Goal: Task Accomplishment & Management: Manage account settings

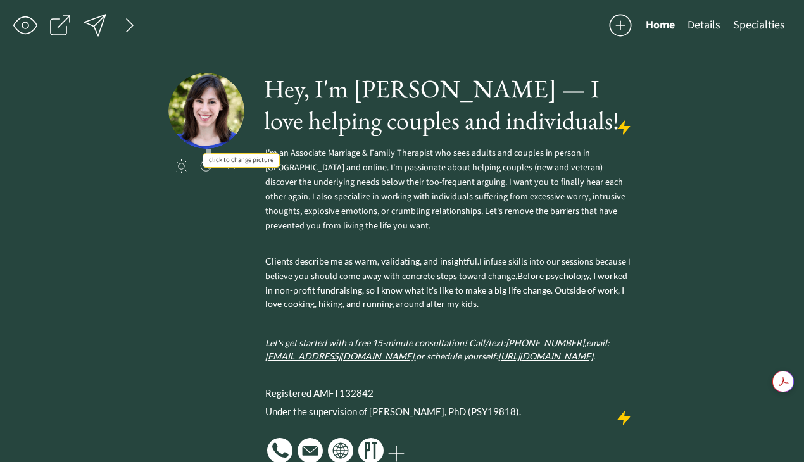
click at [203, 107] on input "file" at bounding box center [206, 111] width 76 height 76
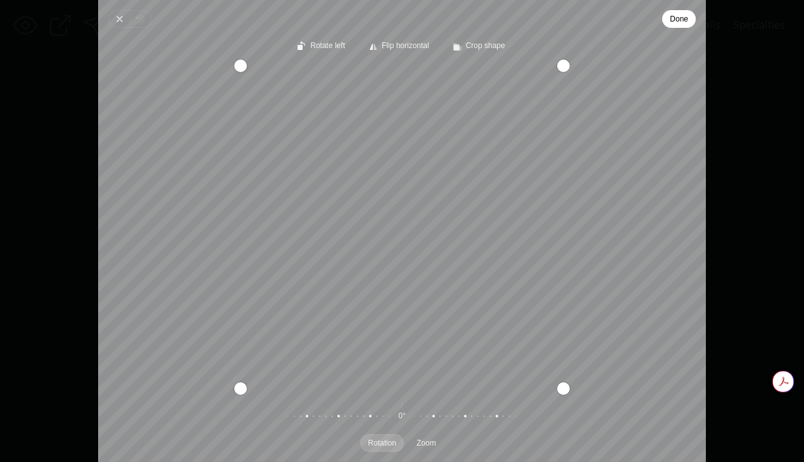
drag, startPoint x: 416, startPoint y: 187, endPoint x: 389, endPoint y: 190, distance: 27.3
click at [389, 190] on div "Recenter" at bounding box center [402, 227] width 588 height 323
drag, startPoint x: 445, startPoint y: 248, endPoint x: 422, endPoint y: 248, distance: 23.4
click at [422, 248] on div "Recenter" at bounding box center [402, 227] width 588 height 323
click at [434, 446] on span "Zoom" at bounding box center [427, 443] width 20 height 8
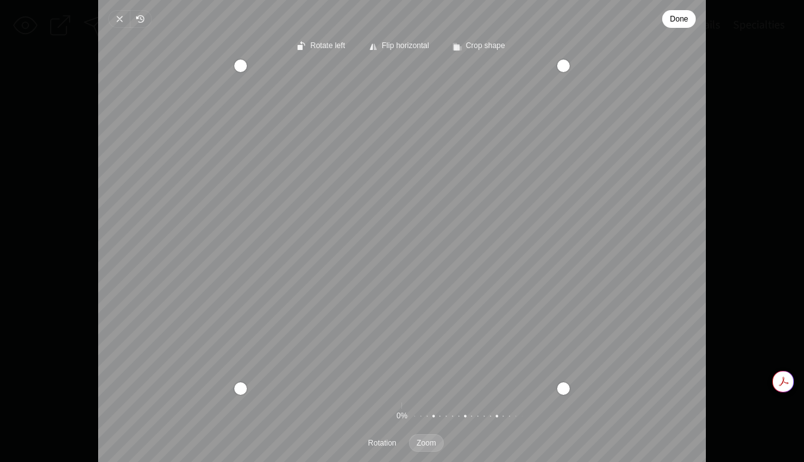
click at [456, 418] on div "Pintura" at bounding box center [522, 416] width 243 height 35
click at [431, 441] on span "Zoom" at bounding box center [427, 443] width 20 height 8
drag, startPoint x: 238, startPoint y: 65, endPoint x: 256, endPoint y: 79, distance: 22.7
click at [256, 79] on div "Pintura" at bounding box center [256, 81] width 13 height 13
drag, startPoint x: 480, startPoint y: 208, endPoint x: 477, endPoint y: 213, distance: 6.5
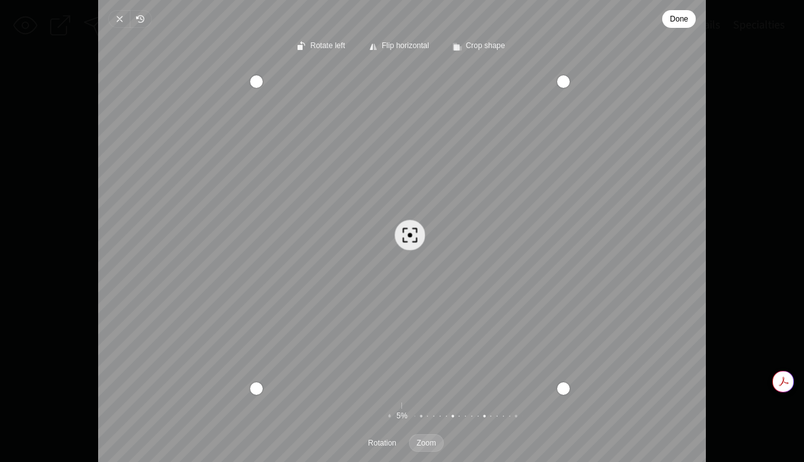
click at [477, 213] on div "Recenter" at bounding box center [402, 227] width 588 height 323
click at [676, 23] on span "Done" at bounding box center [679, 18] width 18 height 15
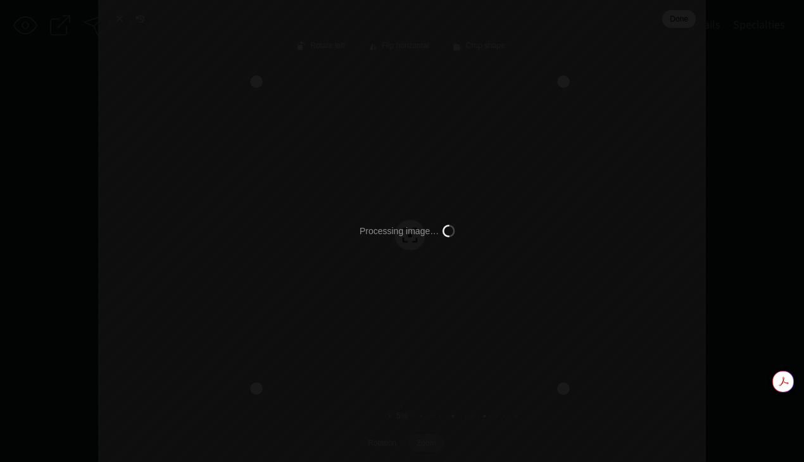
type input "C:\fakepath\IMG_1687.png"
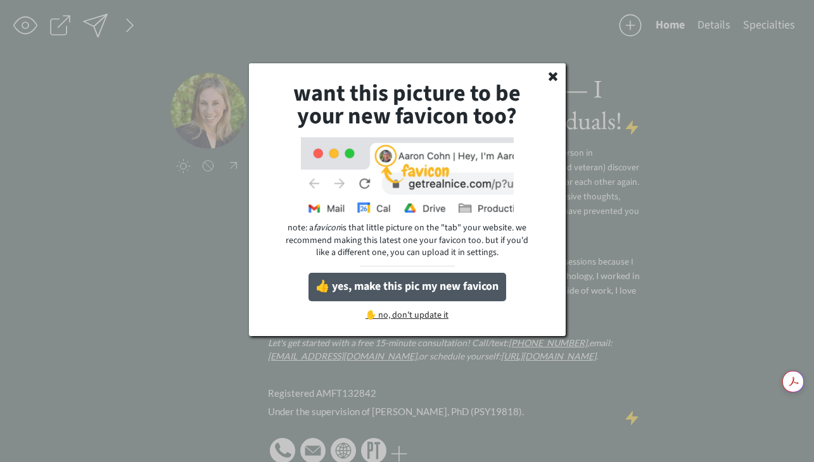
click at [425, 294] on button "👍 yes, make this pic my new favicon" at bounding box center [407, 287] width 198 height 28
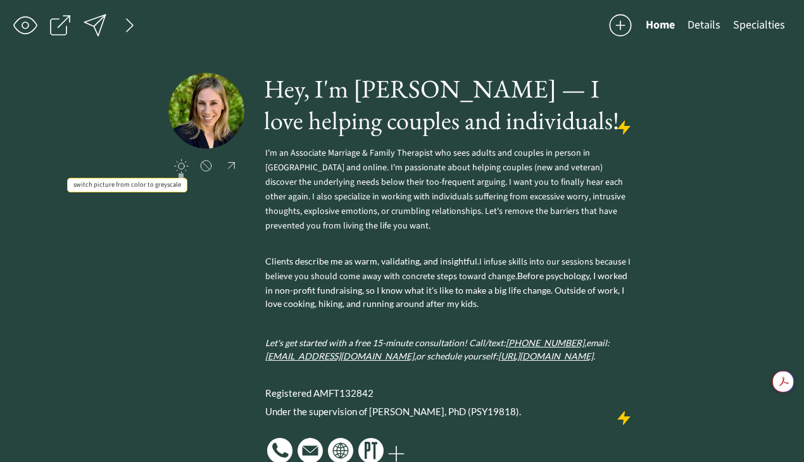
click at [181, 169] on div at bounding box center [181, 166] width 15 height 15
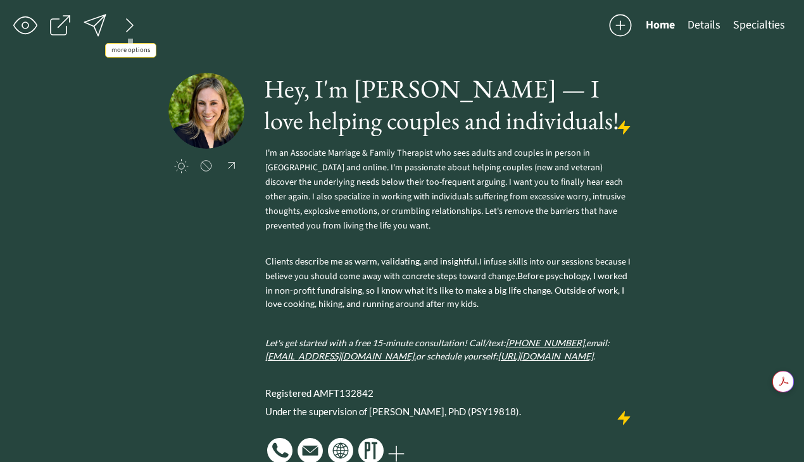
click at [129, 20] on div at bounding box center [129, 25] width 25 height 25
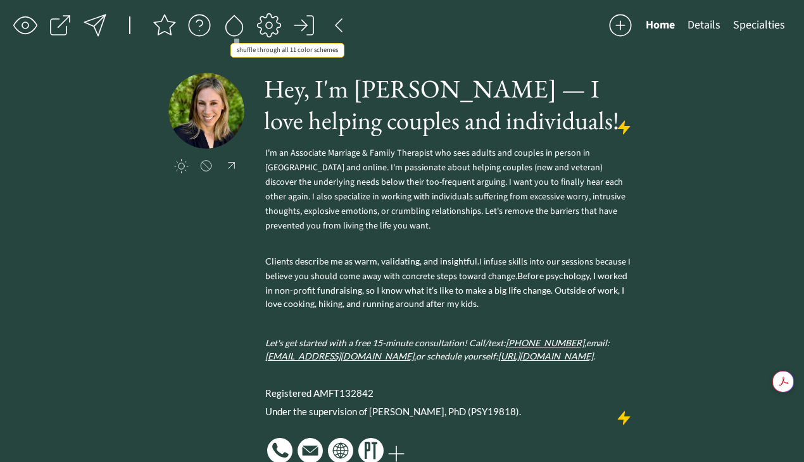
click at [230, 25] on div at bounding box center [234, 25] width 25 height 25
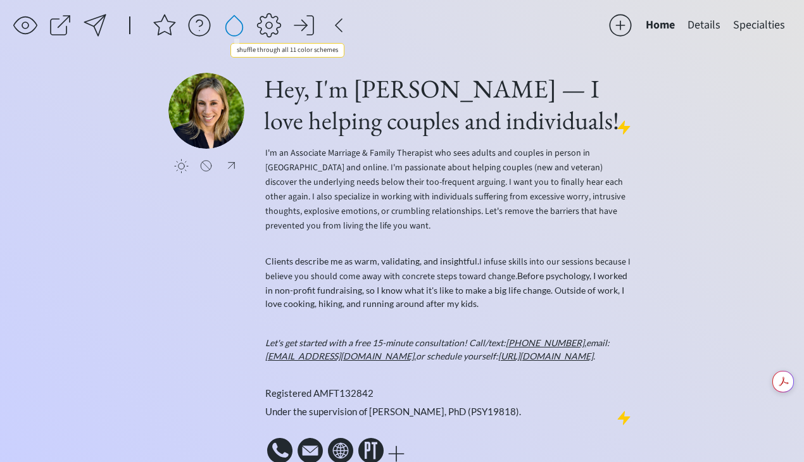
click at [230, 25] on div at bounding box center [234, 25] width 25 height 25
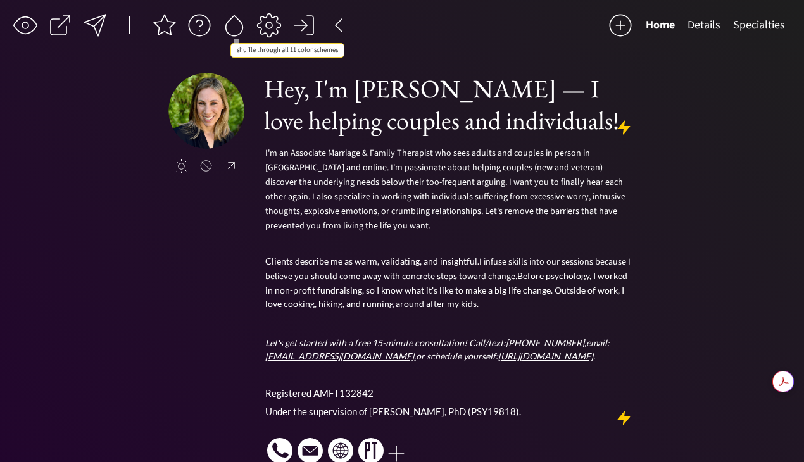
click at [230, 25] on div at bounding box center [234, 25] width 25 height 25
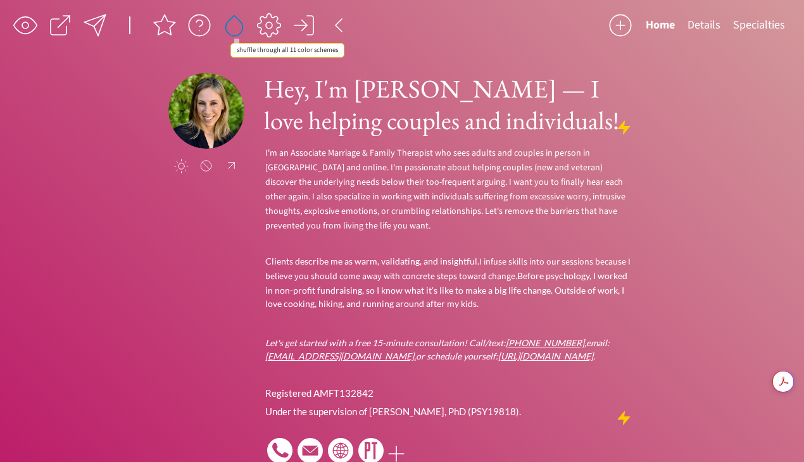
click at [229, 26] on div at bounding box center [234, 25] width 25 height 25
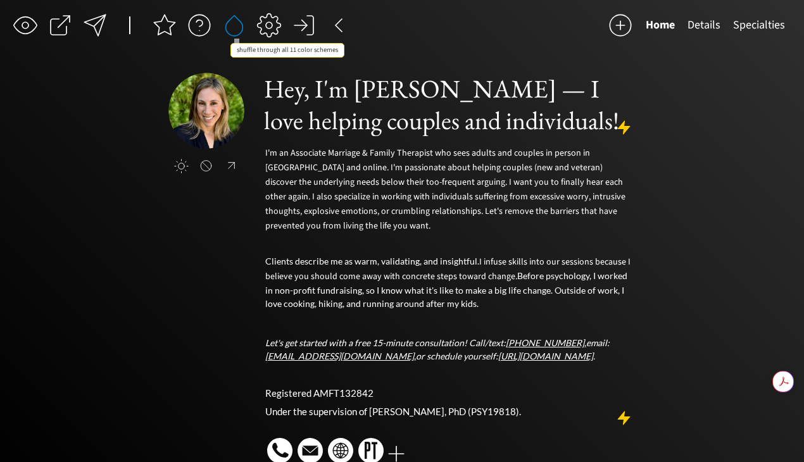
click at [229, 26] on div at bounding box center [234, 25] width 25 height 25
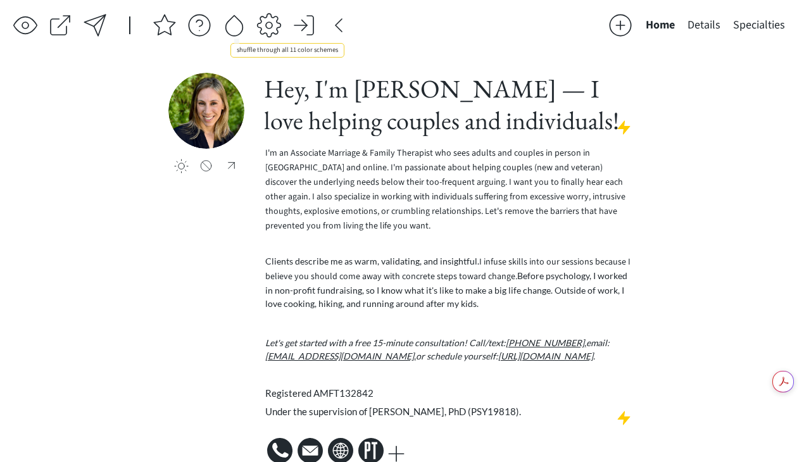
click at [229, 26] on div at bounding box center [234, 25] width 25 height 25
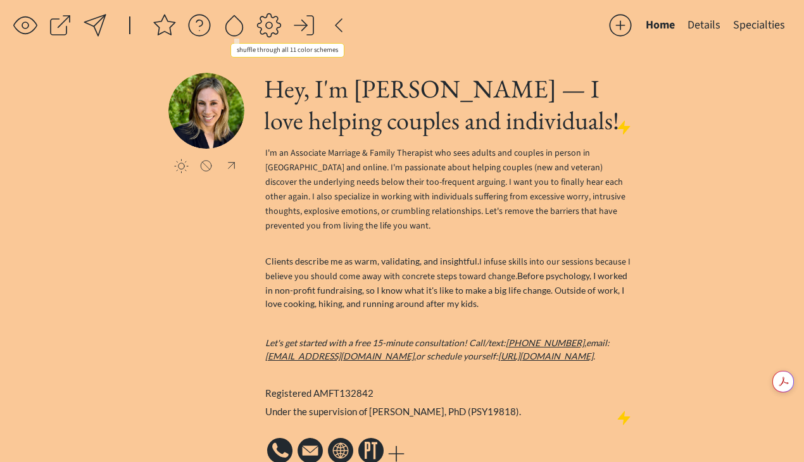
click at [229, 26] on div at bounding box center [234, 25] width 25 height 25
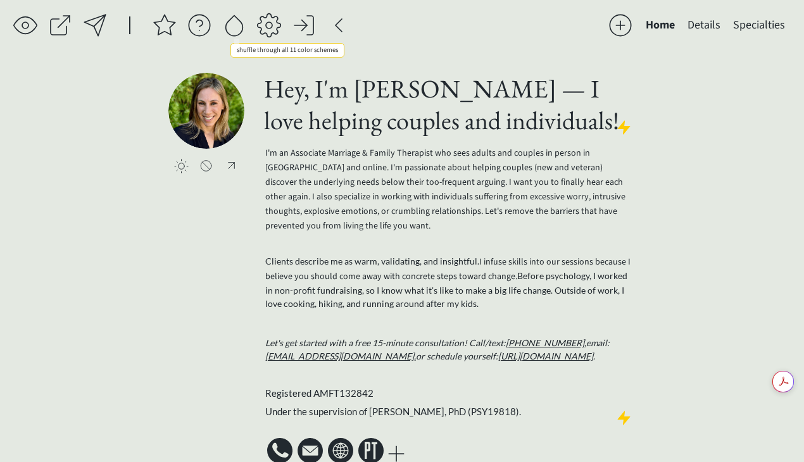
click at [229, 26] on div at bounding box center [234, 25] width 25 height 25
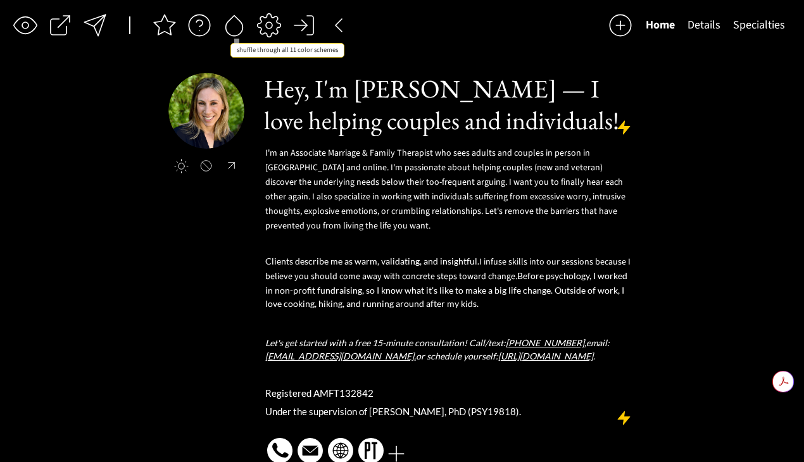
click at [229, 26] on div at bounding box center [234, 25] width 25 height 25
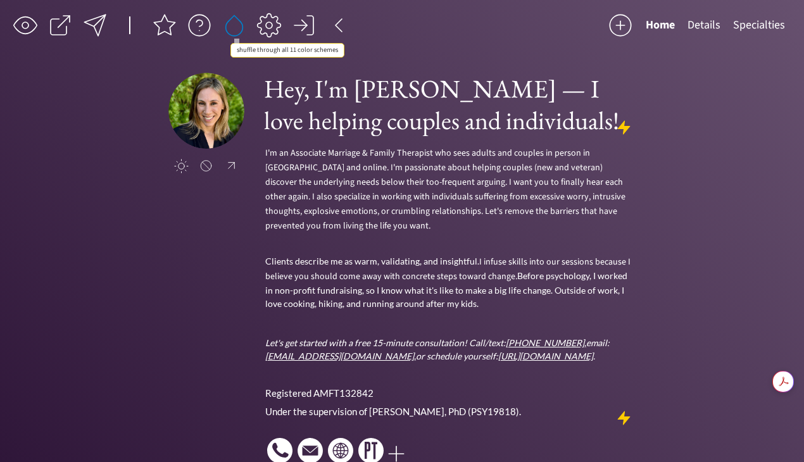
click at [229, 26] on div at bounding box center [234, 25] width 25 height 25
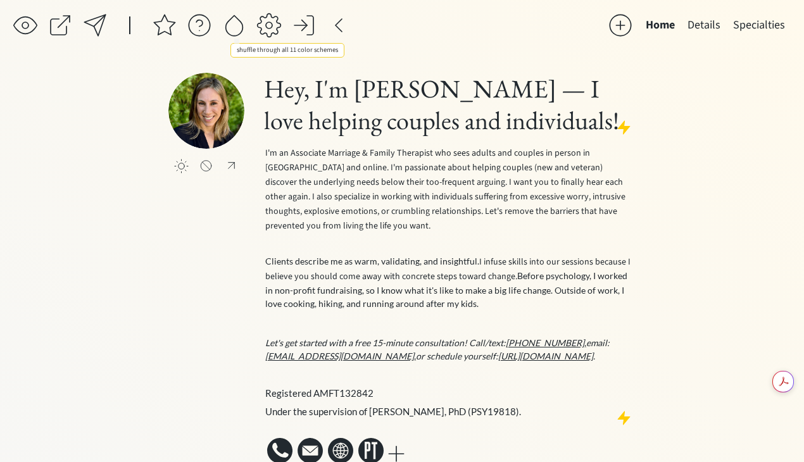
click at [229, 26] on div at bounding box center [234, 25] width 25 height 25
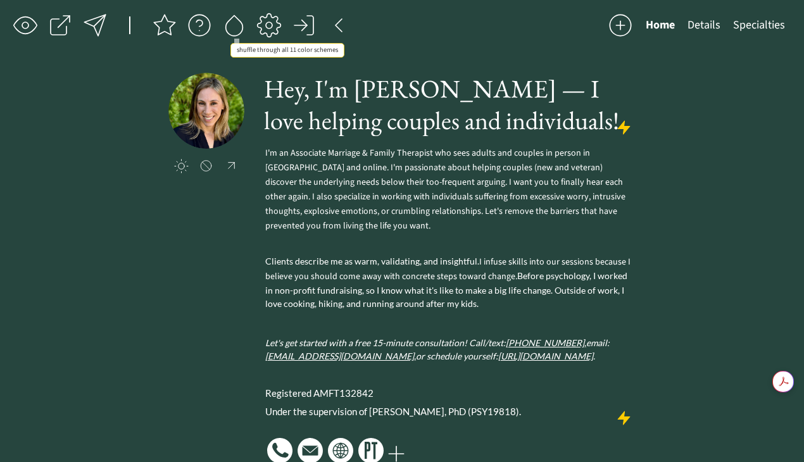
click at [229, 26] on div at bounding box center [234, 25] width 25 height 25
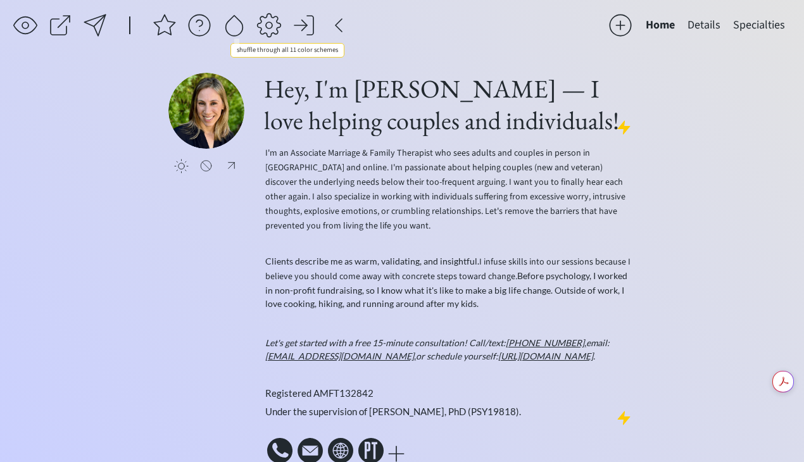
click at [229, 26] on div at bounding box center [234, 25] width 25 height 25
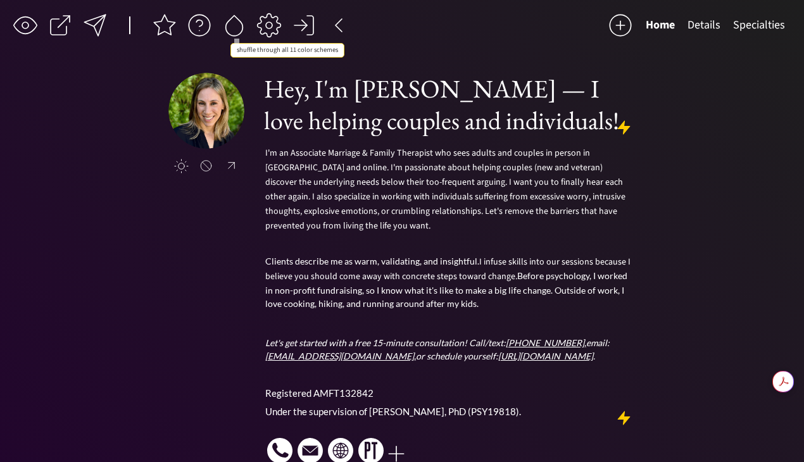
click at [229, 26] on div at bounding box center [234, 25] width 25 height 25
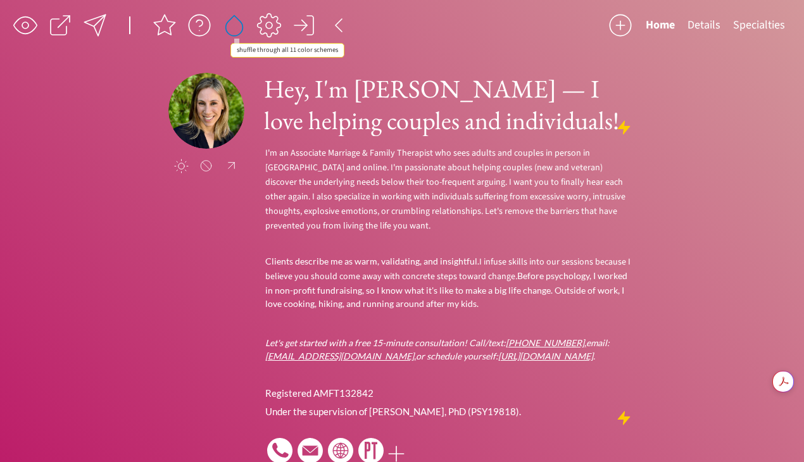
click at [229, 26] on div at bounding box center [234, 25] width 25 height 25
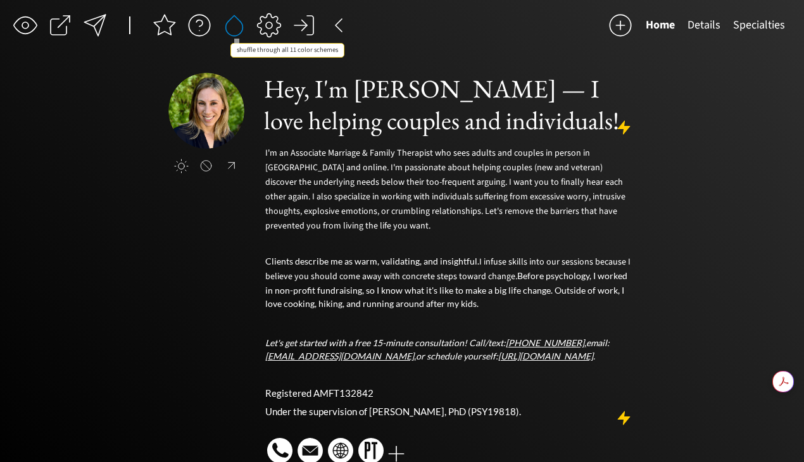
click at [229, 26] on div at bounding box center [234, 25] width 25 height 25
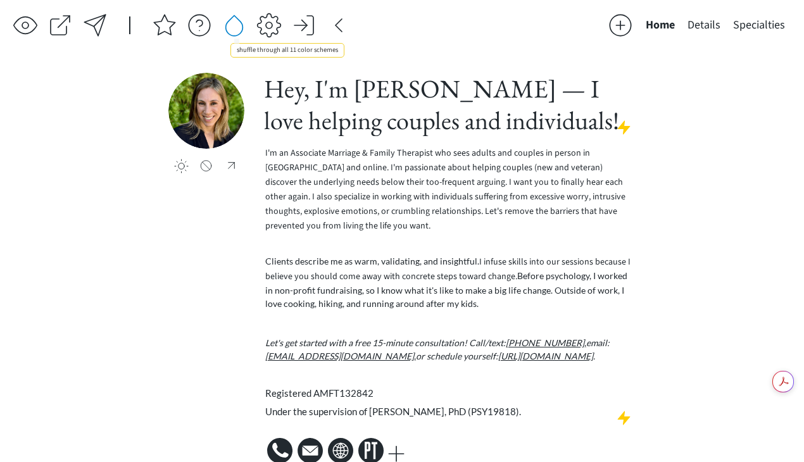
click at [229, 26] on div at bounding box center [234, 25] width 25 height 25
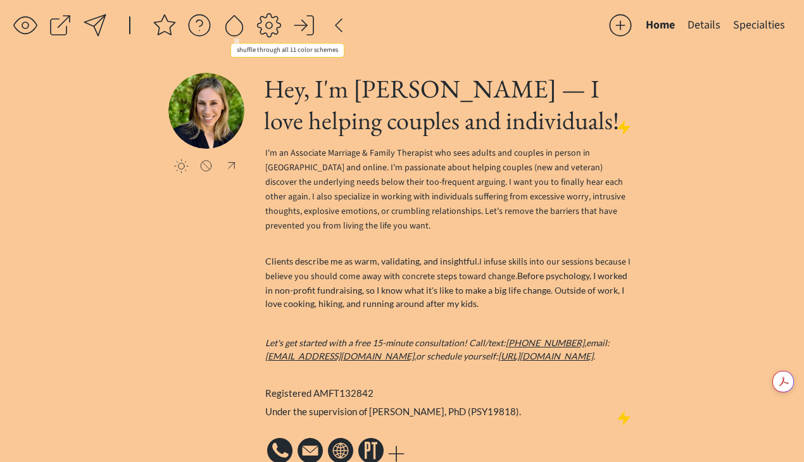
click at [229, 26] on div at bounding box center [234, 25] width 25 height 25
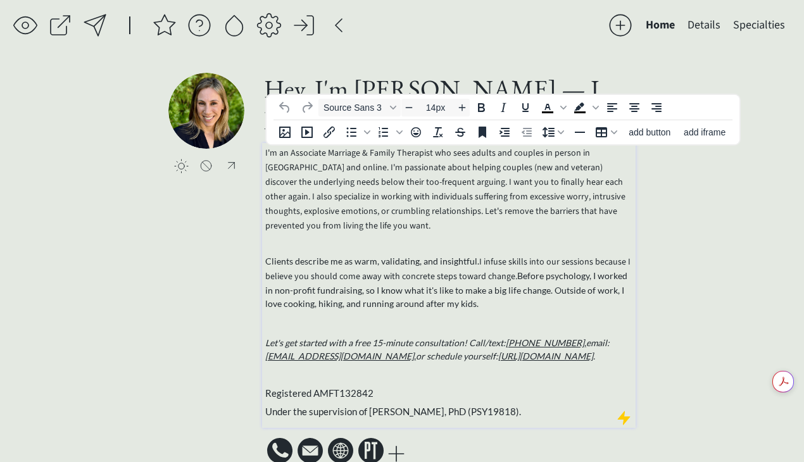
click at [353, 161] on span "I'm an Associate Marriage & Family Therapist who sees adults and couples in per…" at bounding box center [445, 189] width 360 height 85
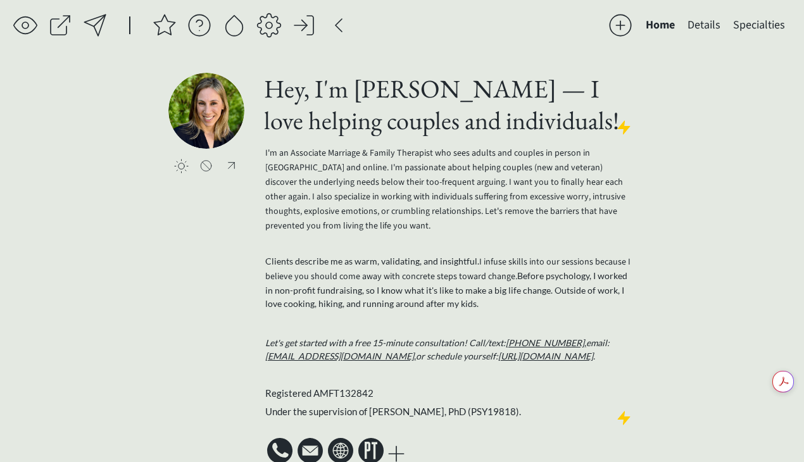
click at [698, 203] on div "saving... Home Details Specialties click to upload a picture Hey, I'm [PERSON_N…" at bounding box center [402, 243] width 804 height 486
type input "15px"
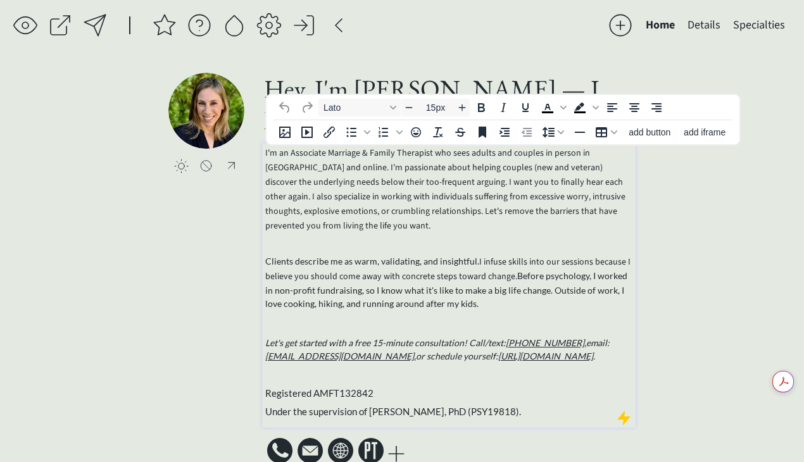
click at [408, 413] on p "Under the supervision of [PERSON_NAME], PhD (PSY19818)." at bounding box center [449, 412] width 368 height 15
drag, startPoint x: 370, startPoint y: 409, endPoint x: 447, endPoint y: 409, distance: 76.6
click at [447, 409] on span "Under the supervision of [PERSON_NAME], PhD (PSY19818)." at bounding box center [393, 411] width 256 height 11
click at [309, 390] on span "Registered AMFT132842" at bounding box center [319, 393] width 108 height 11
click at [553, 394] on div "I'm an Associate Marriage & Family Therapist who sees adults and couples in per…" at bounding box center [449, 283] width 368 height 274
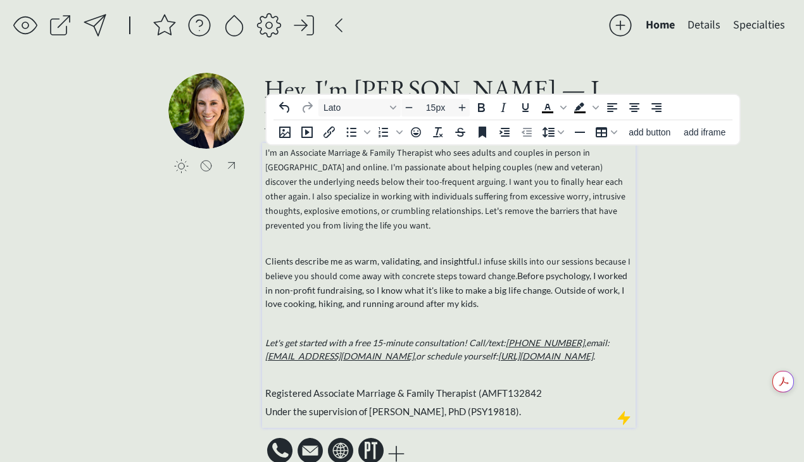
click at [528, 389] on span "Registered Associate Marriage & Family Therapist (AMFT132842" at bounding box center [403, 393] width 277 height 11
click at [541, 389] on p "Registered Associate Marriage & Family Therapist (AMFT132842" at bounding box center [449, 393] width 368 height 9
click at [367, 407] on span "Under the supervision of [PERSON_NAME], PhD (PSY19818)." at bounding box center [393, 411] width 256 height 11
drag, startPoint x: 369, startPoint y: 406, endPoint x: 445, endPoint y: 410, distance: 75.4
click at [445, 410] on span "Under the supervision of [PERSON_NAME], PhD (PSY19818)." at bounding box center [393, 411] width 256 height 11
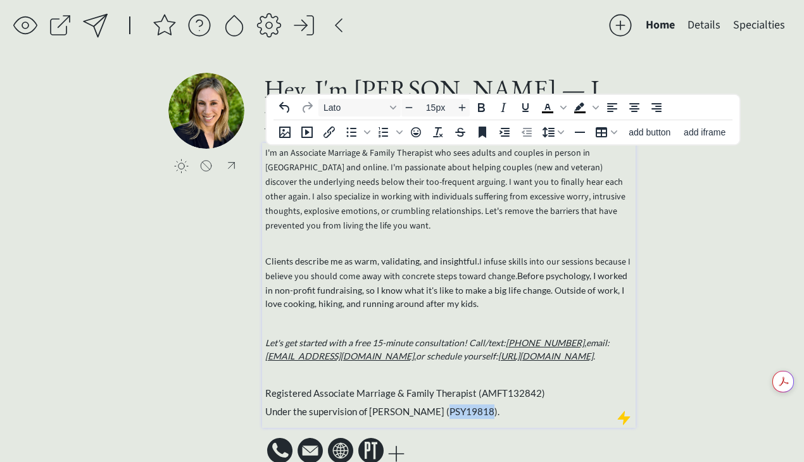
drag, startPoint x: 475, startPoint y: 406, endPoint x: 429, endPoint y: 412, distance: 45.9
click at [429, 412] on span "Under the supervision of [PERSON_NAME] (PSY19818)." at bounding box center [382, 411] width 234 height 11
drag, startPoint x: 505, startPoint y: 404, endPoint x: 462, endPoint y: 409, distance: 43.4
click at [462, 409] on span "Under the supervision of [PERSON_NAME], LMFT (PSY19818)." at bounding box center [396, 411] width 263 height 11
click at [433, 369] on p at bounding box center [449, 375] width 368 height 13
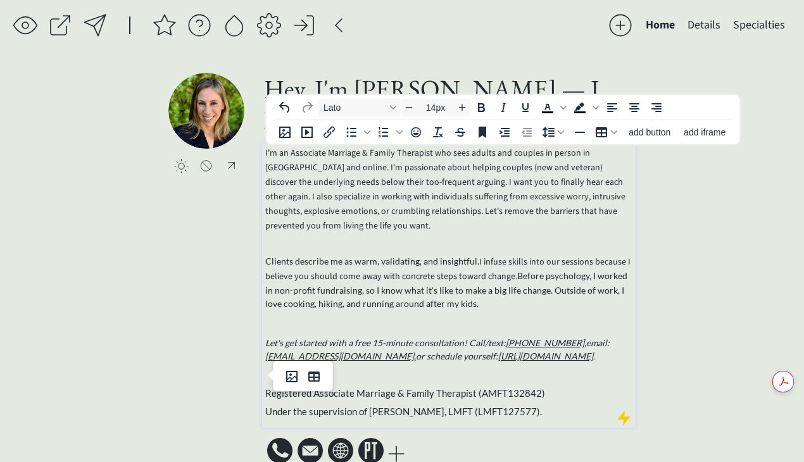
click at [451, 300] on p "Clients describe me as warm, validating, and insightful. I infuse skills into o…" at bounding box center [449, 283] width 368 height 56
drag, startPoint x: 367, startPoint y: 407, endPoint x: 266, endPoint y: 406, distance: 101.3
click at [265, 408] on span "Under the supervision of [PERSON_NAME], LMFT (LMFT127577)." at bounding box center [403, 411] width 277 height 11
click at [420, 256] on p "Clients describe me as warm, validating, and insightful. I infuse skills into o…" at bounding box center [449, 283] width 368 height 56
click at [537, 226] on p "I'm an Associate Marriage & Family Therapist who sees adults and couples in per…" at bounding box center [449, 189] width 368 height 87
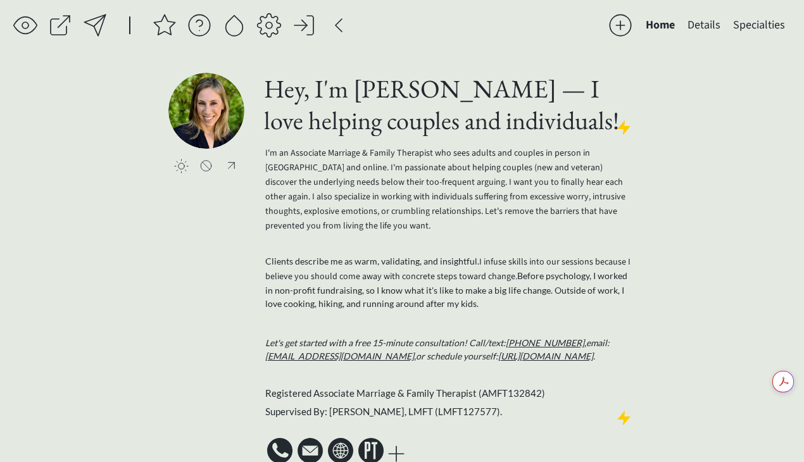
click at [721, 190] on div "saving... Home Details Specialties click to upload a picture Hey, I'm [PERSON_N…" at bounding box center [402, 243] width 804 height 486
click at [101, 30] on div at bounding box center [94, 25] width 25 height 25
click at [322, 180] on span "I'm an Associate Marriage & Family Therapist who sees adults and couples in per…" at bounding box center [445, 189] width 360 height 85
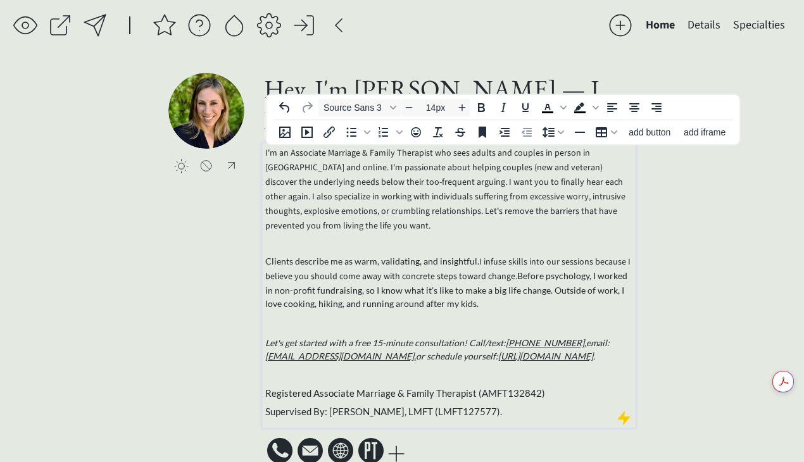
click at [272, 153] on span "I'm an Associate Marriage & Family Therapist who sees adults and couples in per…" at bounding box center [445, 189] width 360 height 85
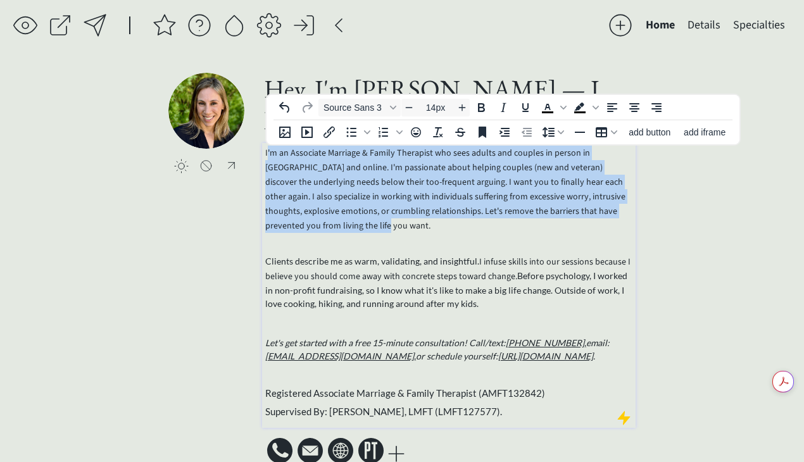
drag, startPoint x: 266, startPoint y: 155, endPoint x: 458, endPoint y: 221, distance: 203.1
click at [458, 221] on p "I'm an Associate Marriage & Family Therapist who sees adults and couples in per…" at bounding box center [449, 189] width 368 height 87
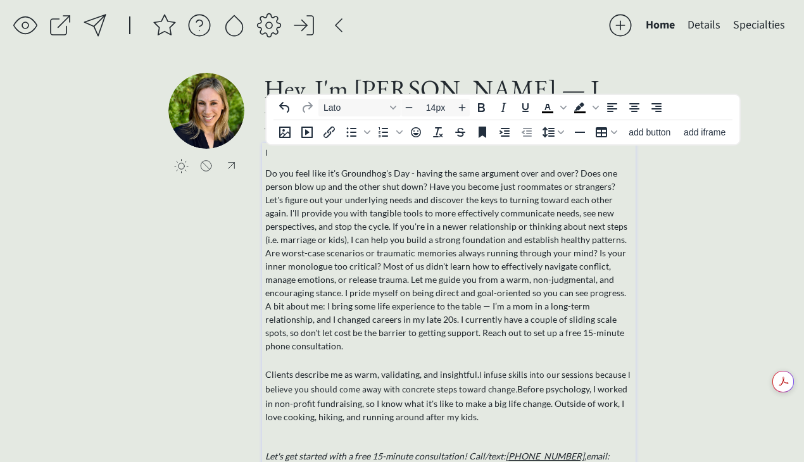
click at [265, 171] on span "Do you feel like it's Groundhog's Day - having the same argument over and over?…" at bounding box center [446, 206] width 362 height 77
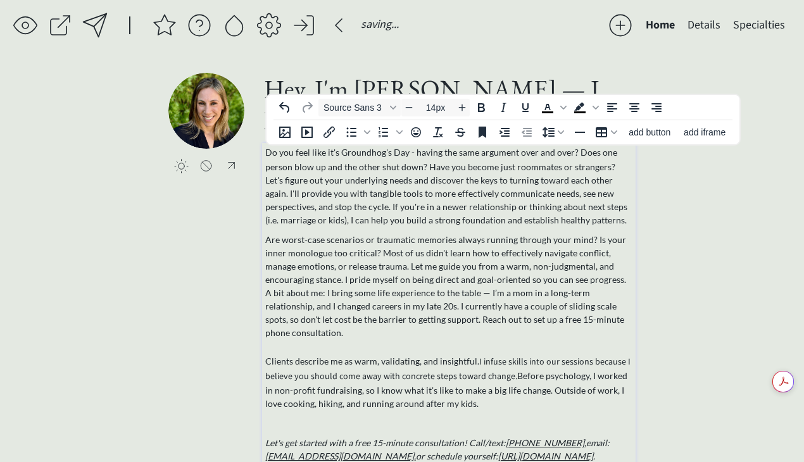
click at [505, 211] on p "﻿ Do you feel like it's Groundhog's Day - having the same argument over and ove…" at bounding box center [449, 186] width 368 height 81
drag, startPoint x: 267, startPoint y: 151, endPoint x: 411, endPoint y: 153, distance: 144.4
click at [411, 153] on span "Do you feel like it's Groundhog's Day - having the same argument over and over?…" at bounding box center [446, 185] width 362 height 77
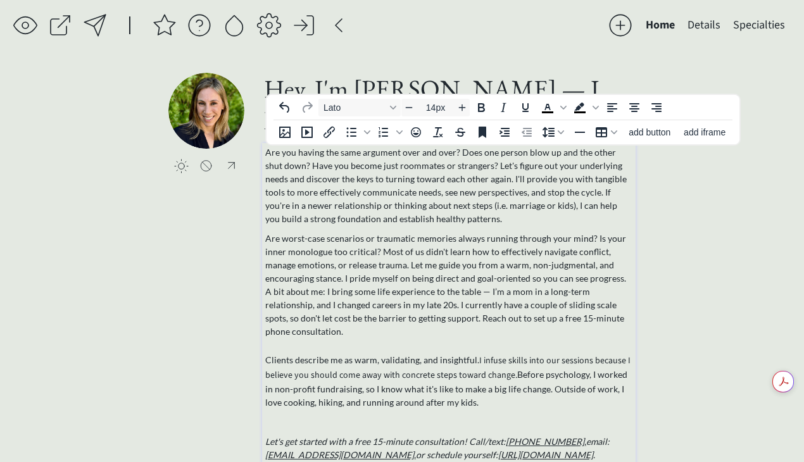
click at [732, 229] on div "saving & publishing saved & published! 👍 saving... Home Details Specialties cli…" at bounding box center [402, 292] width 804 height 585
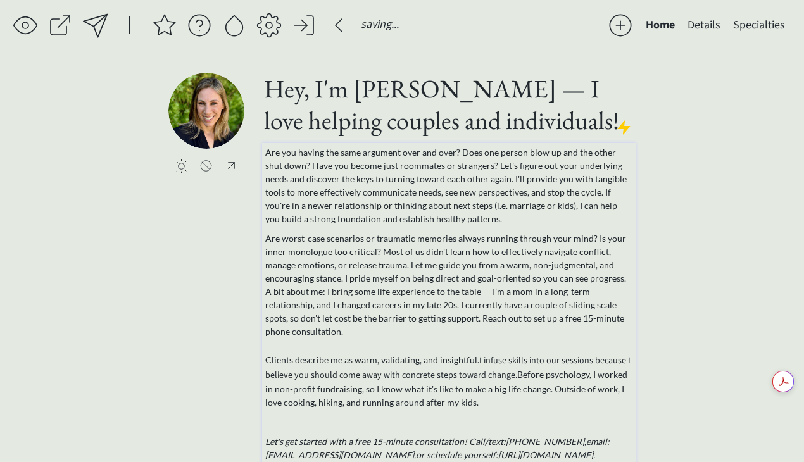
click at [402, 226] on div "Are you having the same argument over and over? Does one person blow up and the…" at bounding box center [449, 332] width 368 height 372
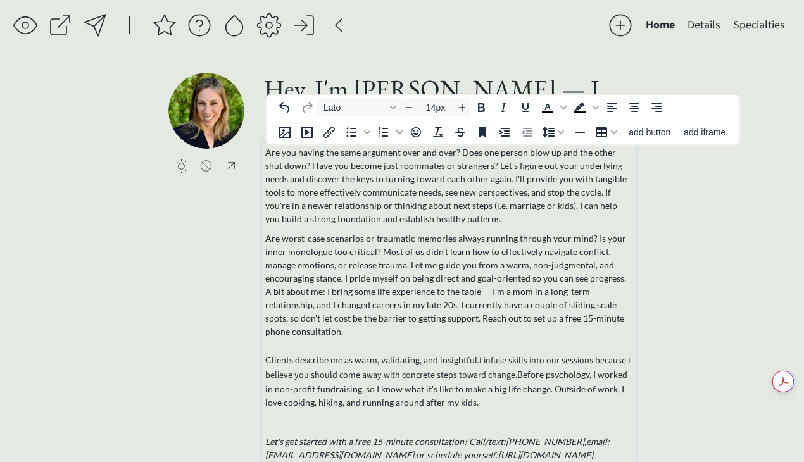
click at [629, 281] on div "Are worst-case scenarios or traumatic memories always running through your mind…" at bounding box center [449, 258] width 368 height 53
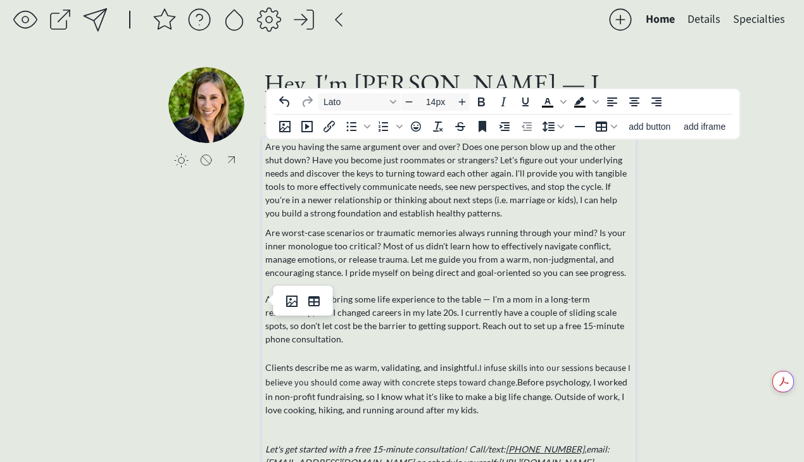
scroll to position [8, 0]
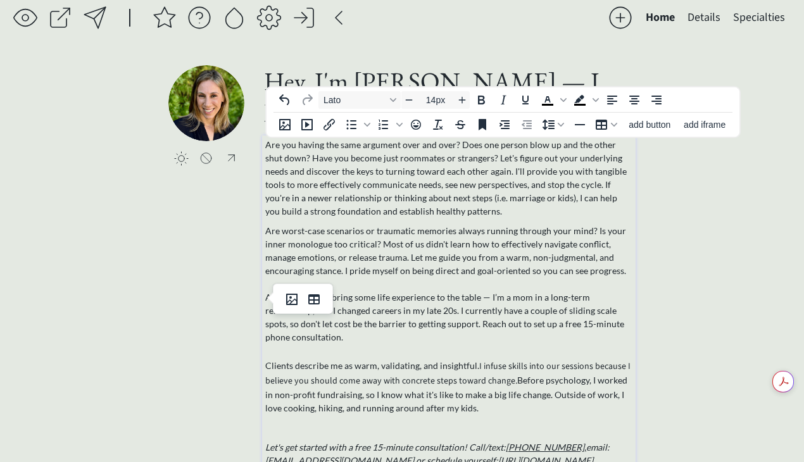
click at [446, 342] on div "Are you having the same argument over and over? Does one person blow up and the…" at bounding box center [449, 331] width 368 height 386
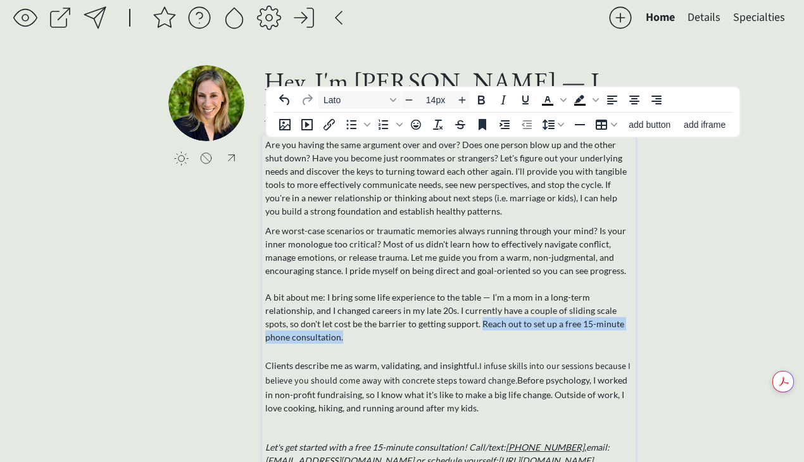
drag, startPoint x: 411, startPoint y: 323, endPoint x: 633, endPoint y: 320, distance: 222.3
click at [633, 320] on div "Are you having the same argument over and over? Does one person blow up and the…" at bounding box center [449, 334] width 374 height 397
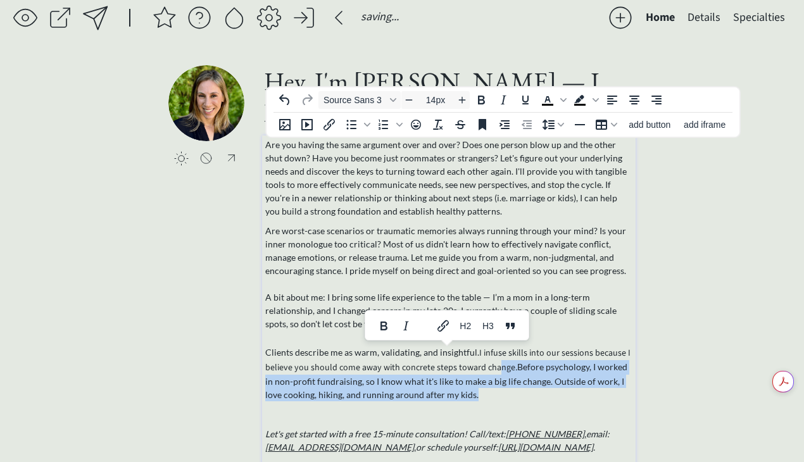
drag, startPoint x: 491, startPoint y: 392, endPoint x: 493, endPoint y: 367, distance: 24.8
click at [492, 369] on p "Clients describe me as warm, validating, and insightful. I infuse skills into o…" at bounding box center [449, 374] width 368 height 56
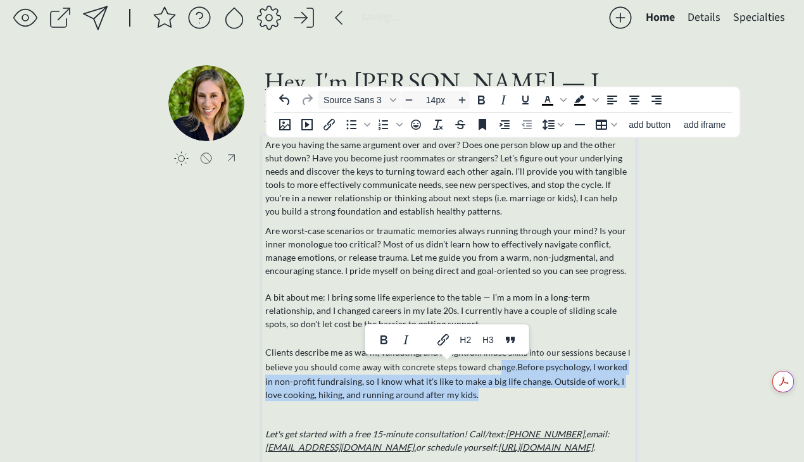
click at [526, 381] on p "Clients describe me as warm, validating, and insightful. I infuse skills into o…" at bounding box center [449, 374] width 368 height 56
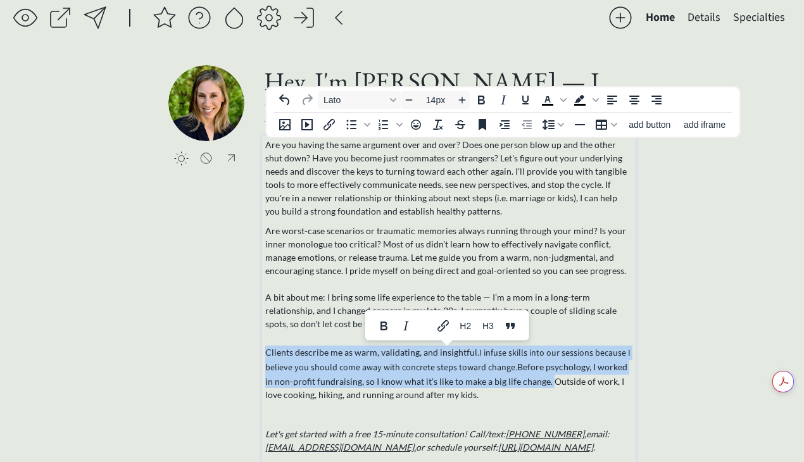
drag, startPoint x: 540, startPoint y: 382, endPoint x: 181, endPoint y: 344, distance: 360.5
click at [181, 344] on div "click to upload a picture Hey, I'm [PERSON_NAME] — I love helping couples and i…" at bounding box center [401, 311] width 467 height 493
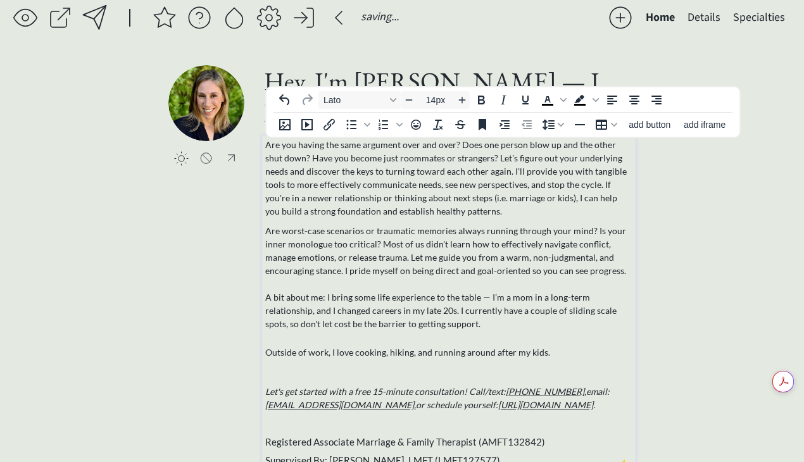
click at [434, 361] on div "Are you having the same argument over and over? Does one person blow up and the…" at bounding box center [449, 303] width 368 height 330
click at [526, 354] on p "Outside of work, I love cooking, hiking, and running around after my kids." at bounding box center [449, 352] width 368 height 13
click at [583, 363] on div "Are you having the same argument over and over? Does one person blow up and the…" at bounding box center [449, 303] width 368 height 330
click at [590, 358] on p "Outside of work, I love cooking, hiking, and running around after my kids." at bounding box center [449, 352] width 368 height 13
click at [527, 353] on p "Outside of work, I love cooking, hiking, and running around after my kids." at bounding box center [449, 352] width 368 height 13
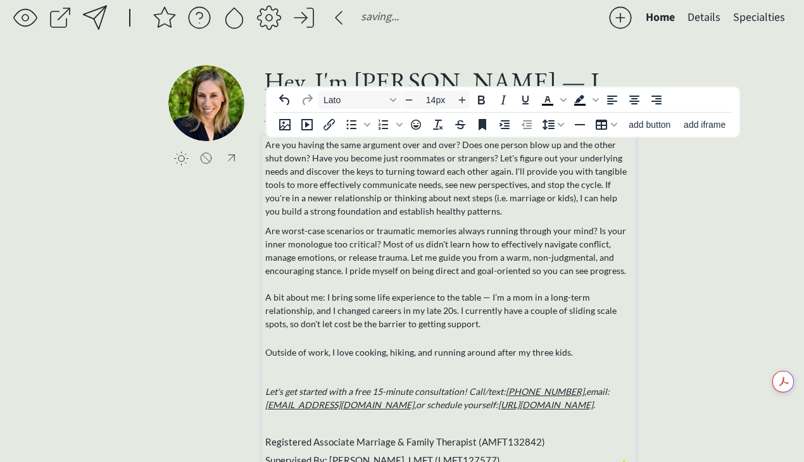
click at [505, 364] on div "Are you having the same argument over and over? Does one person blow up and the…" at bounding box center [449, 303] width 368 height 330
click at [615, 364] on div "Are you having the same argument over and over? Does one person blow up and the…" at bounding box center [449, 303] width 368 height 330
click at [596, 337] on p at bounding box center [449, 335] width 368 height 9
click at [502, 284] on div at bounding box center [449, 283] width 368 height 13
click at [399, 223] on div "Are you having the same argument over and over? Does one person blow up and the…" at bounding box center [449, 303] width 368 height 330
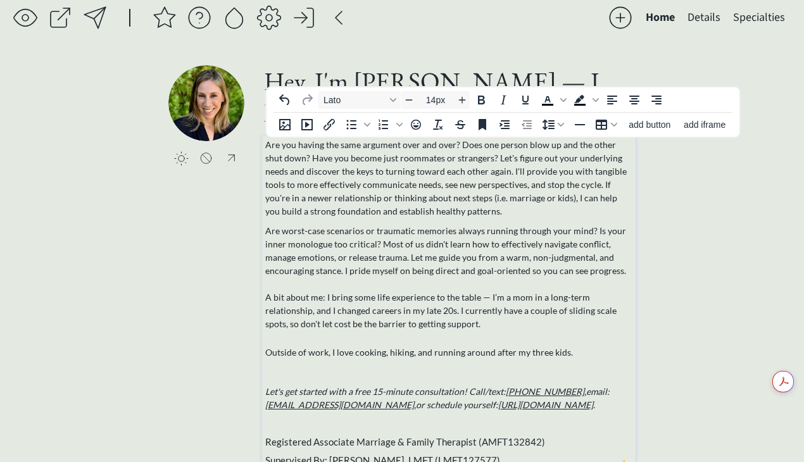
click at [365, 286] on div at bounding box center [449, 283] width 368 height 13
click at [465, 331] on p at bounding box center [449, 335] width 368 height 9
click at [315, 218] on div "Are you having the same argument over and over? Does one person blow up and the…" at bounding box center [449, 303] width 368 height 330
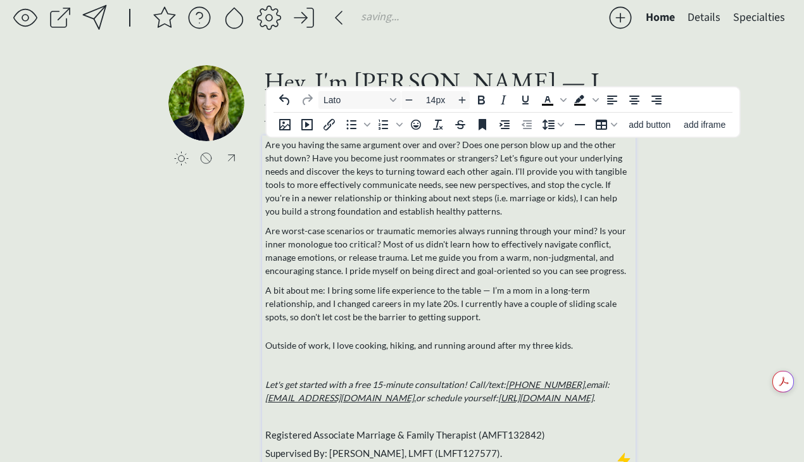
click at [296, 218] on div "Are you having the same argument over and over? Does one person blow up and the…" at bounding box center [449, 299] width 368 height 323
click at [287, 281] on div "Are you having the same argument over and over? Does one person blow up and the…" at bounding box center [449, 299] width 368 height 323
click at [277, 333] on div "Are you having the same argument over and over? Does one person blow up and the…" at bounding box center [449, 299] width 368 height 323
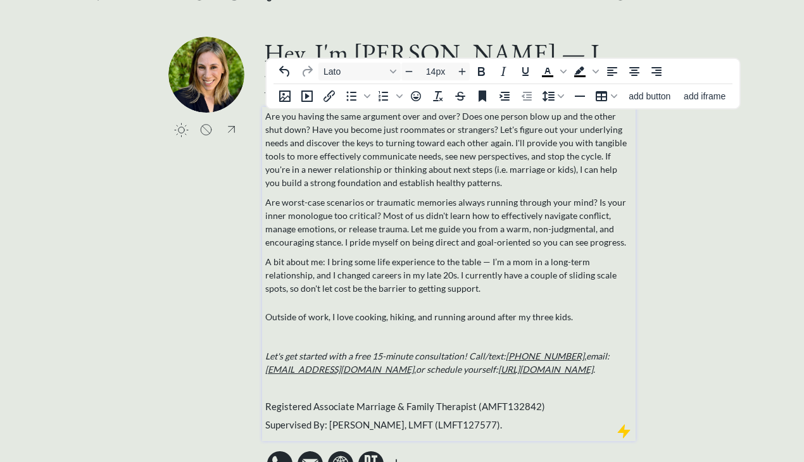
scroll to position [54, 0]
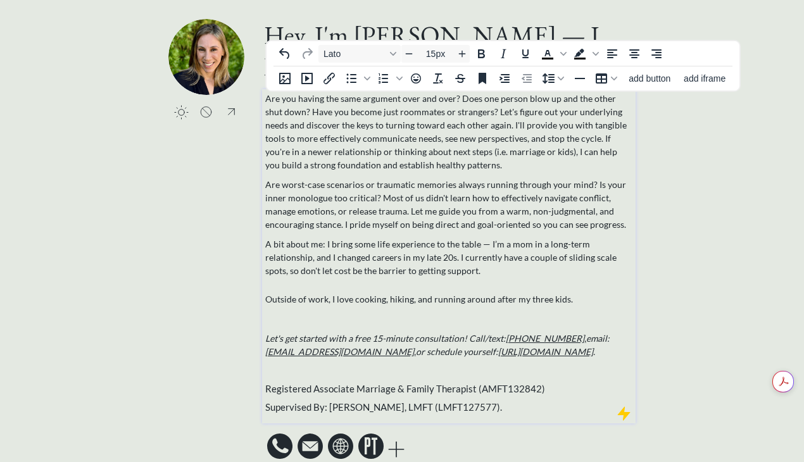
click at [350, 387] on span "Registered Associate Marriage & Family Therapist (AMFT132842)" at bounding box center [405, 388] width 280 height 11
click at [422, 299] on p "Outside of work, I love cooking, hiking, and running around after my three kids." at bounding box center [449, 299] width 368 height 13
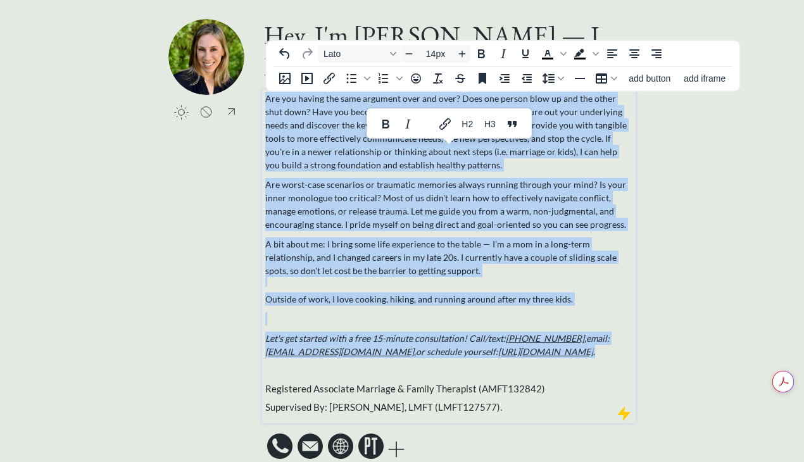
drag, startPoint x: 593, startPoint y: 355, endPoint x: 189, endPoint y: 66, distance: 496.7
click at [189, 66] on div "click to upload a picture Hey, I'm [PERSON_NAME] — I love helping couples and i…" at bounding box center [401, 241] width 467 height 444
click at [440, 57] on input "14px" at bounding box center [436, 53] width 38 height 15
click at [458, 54] on icon "Increase font size" at bounding box center [462, 54] width 10 height 10
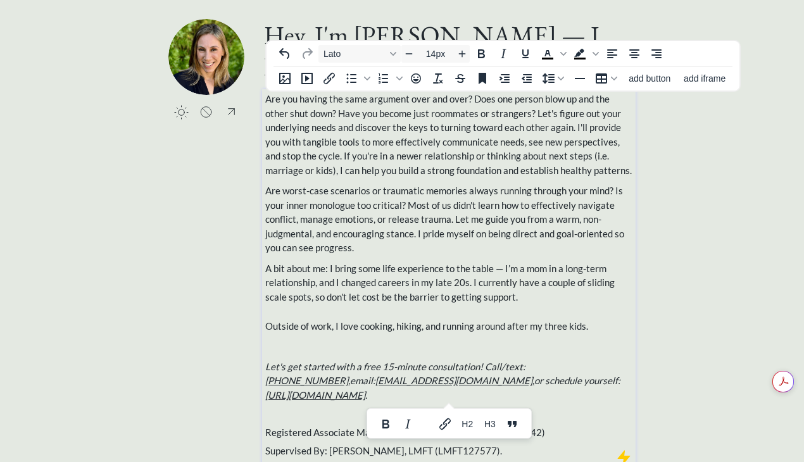
click at [317, 406] on body "saving & publishing saved & published! 👍 saving... Home Details Specialties cli…" at bounding box center [402, 177] width 804 height 462
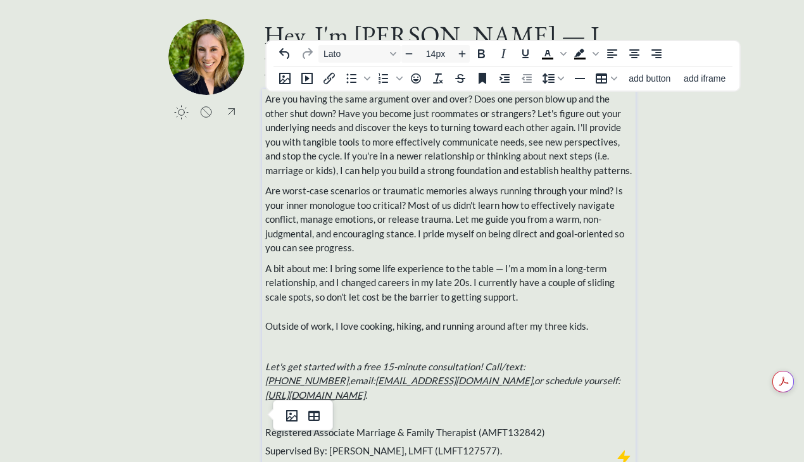
click at [609, 388] on div "Are you having the same argument over and over? Does one person blow up and the…" at bounding box center [449, 275] width 368 height 367
click at [693, 305] on div "saving & publishing saved & published! 👍 saving... Home Details Specialties cli…" at bounding box center [402, 235] width 804 height 579
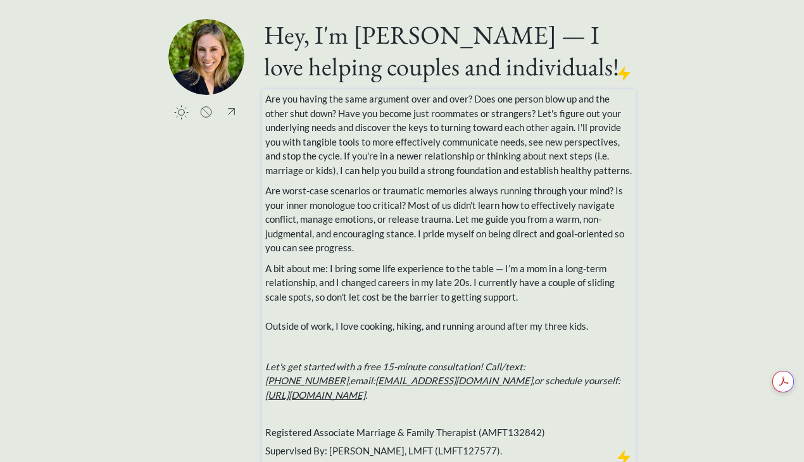
type input "15px"
click at [525, 289] on div "A bit about me: I bring some life experience to the table — I’m a mom in a long…" at bounding box center [449, 283] width 368 height 43
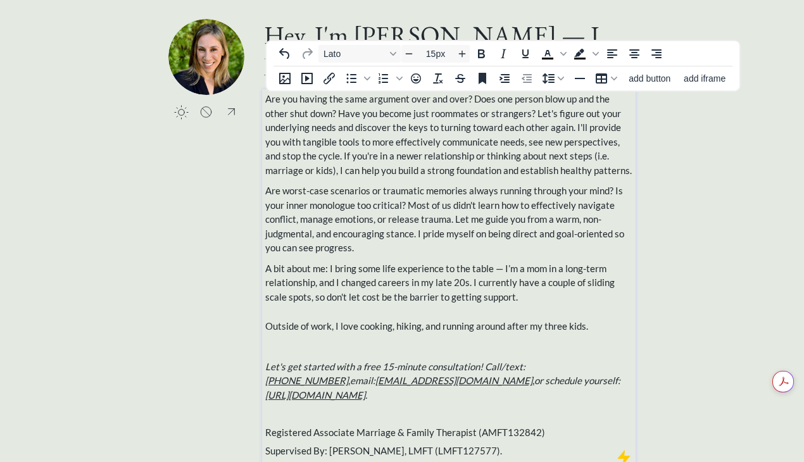
click at [521, 296] on div "A bit about me: I bring some life experience to the table — I’m a mom in a long…" at bounding box center [449, 283] width 368 height 43
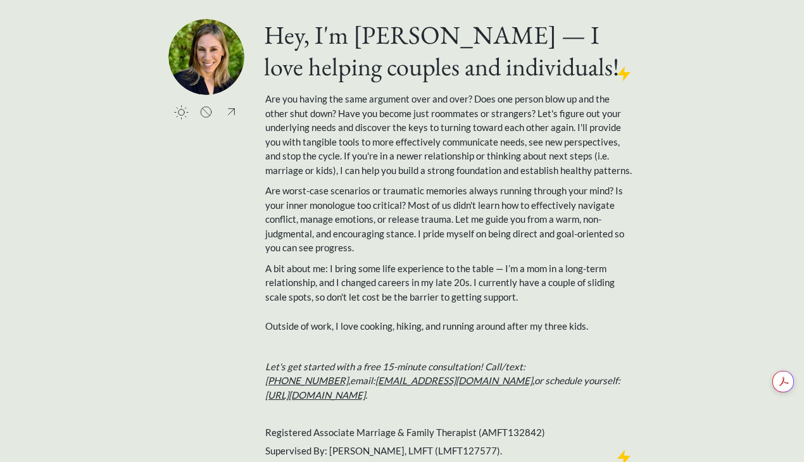
click at [705, 234] on div "saving & publishing saved & published! 👍 saving... Home Details Specialties cli…" at bounding box center [402, 235] width 804 height 579
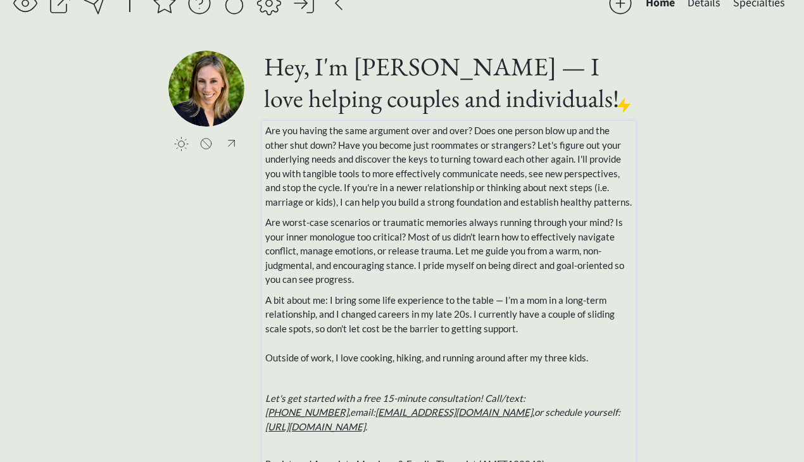
scroll to position [0, 0]
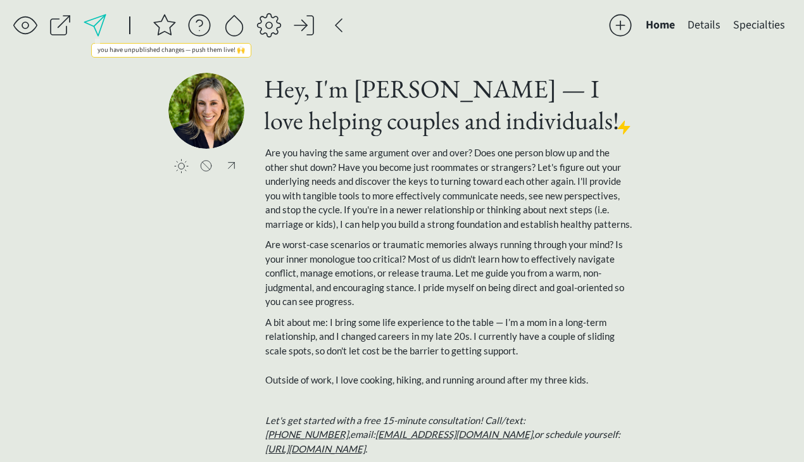
click at [104, 21] on div at bounding box center [94, 25] width 25 height 25
click at [710, 21] on button "Details" at bounding box center [704, 25] width 46 height 25
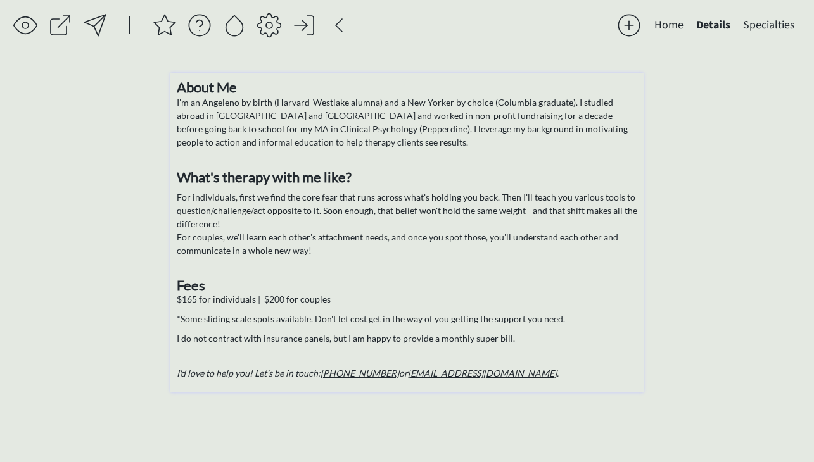
click at [317, 144] on p "I'm an Angeleno by birth (Harvard-Westlake alumna) and a New Yorker by choice (…" at bounding box center [407, 122] width 460 height 53
drag, startPoint x: 175, startPoint y: 101, endPoint x: 304, endPoint y: 132, distance: 132.1
click at [311, 127] on div "About Me I'm an Angeleno by birth (Harvard-Westlake alumna) and a New Yorker by…" at bounding box center [406, 233] width 473 height 320
click at [288, 142] on p "I'm an Angeleno by birth (Harvard-Westlake alumna) and a New Yorker by choice (…" at bounding box center [407, 122] width 460 height 53
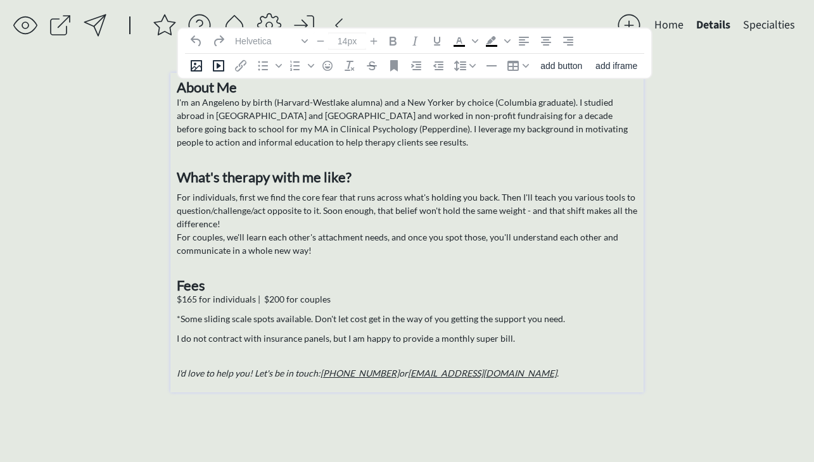
click at [291, 143] on p "I'm an Angeleno by birth (Harvard-Westlake alumna) and a New Yorker by choice (…" at bounding box center [407, 122] width 460 height 53
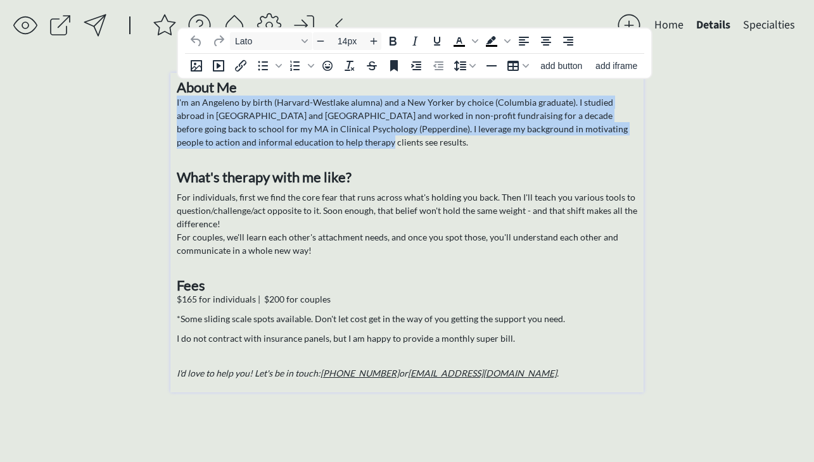
drag, startPoint x: 290, startPoint y: 143, endPoint x: 157, endPoint y: 105, distance: 138.3
click at [157, 105] on div "saving & publishing saved & published! 👍 saving... Home Details Specialties cli…" at bounding box center [407, 231] width 814 height 462
click at [352, 42] on input "14px" at bounding box center [347, 40] width 38 height 15
click at [377, 41] on icon "Increase font size" at bounding box center [374, 40] width 10 height 10
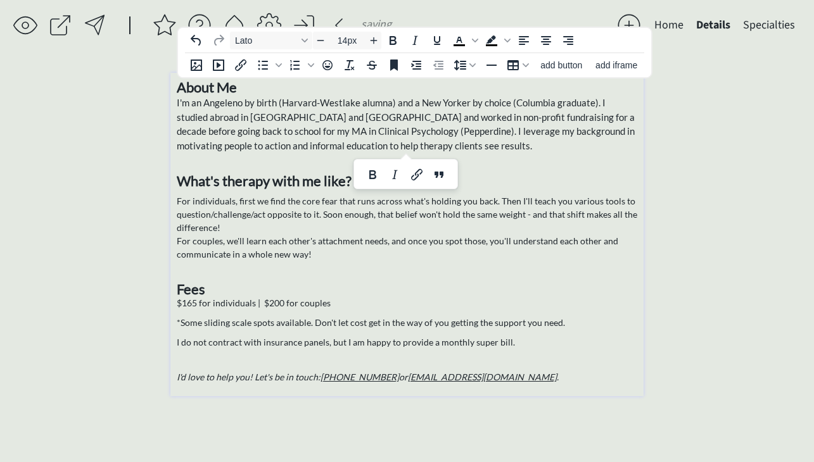
click at [205, 211] on p "For individuals, first we find the core fear that runs across what's holding yo…" at bounding box center [407, 227] width 460 height 66
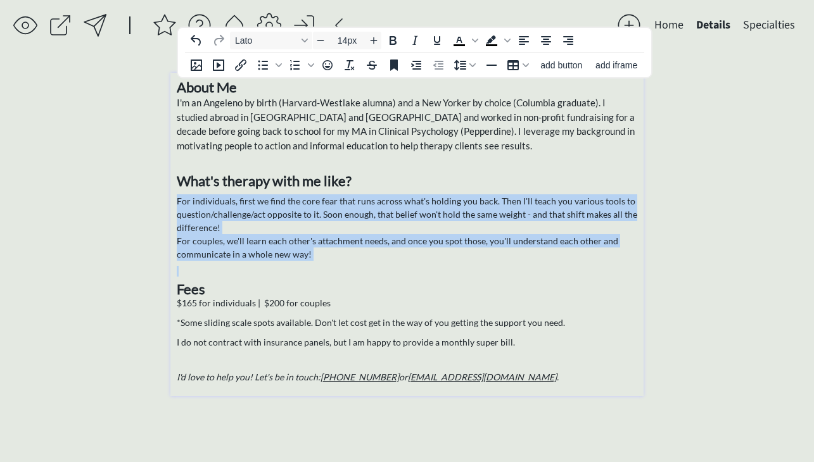
drag, startPoint x: 179, startPoint y: 201, endPoint x: 336, endPoint y: 260, distance: 167.7
click at [336, 262] on div "About Me I'm an Angeleno by birth (Harvard-Westlake alumna) and a New Yorker by…" at bounding box center [407, 231] width 460 height 305
click at [379, 42] on span "Increase font size" at bounding box center [373, 40] width 15 height 15
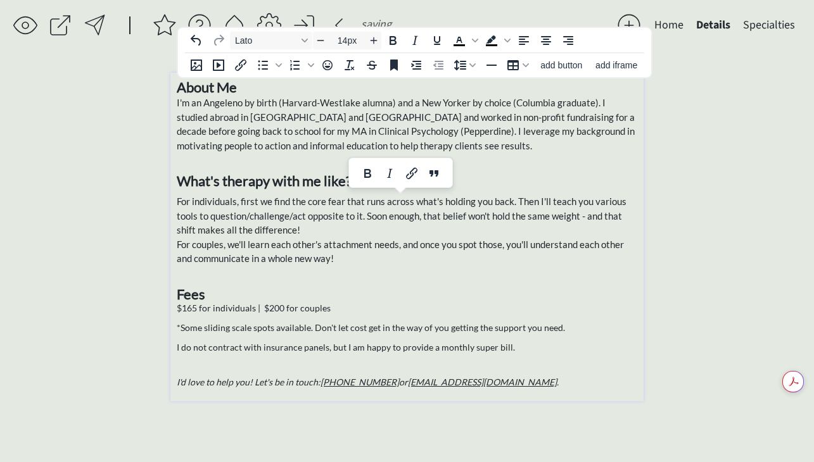
click at [210, 312] on p "$165 for individuals | $200 for couples" at bounding box center [407, 307] width 460 height 13
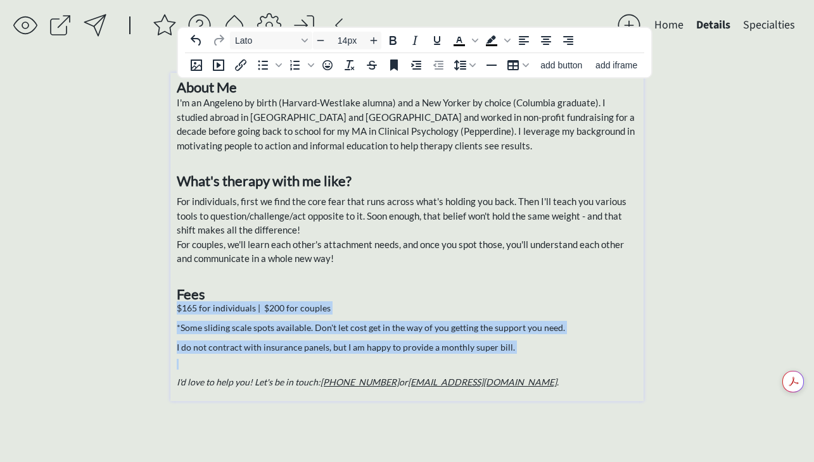
drag, startPoint x: 177, startPoint y: 312, endPoint x: 530, endPoint y: 362, distance: 357.0
click at [530, 362] on div "About Me I'm an Angeleno by birth (Harvard-Westlake alumna) and a New Yorker by…" at bounding box center [407, 234] width 460 height 310
click at [373, 39] on icon "Increase font size" at bounding box center [374, 40] width 10 height 10
type input "15px"
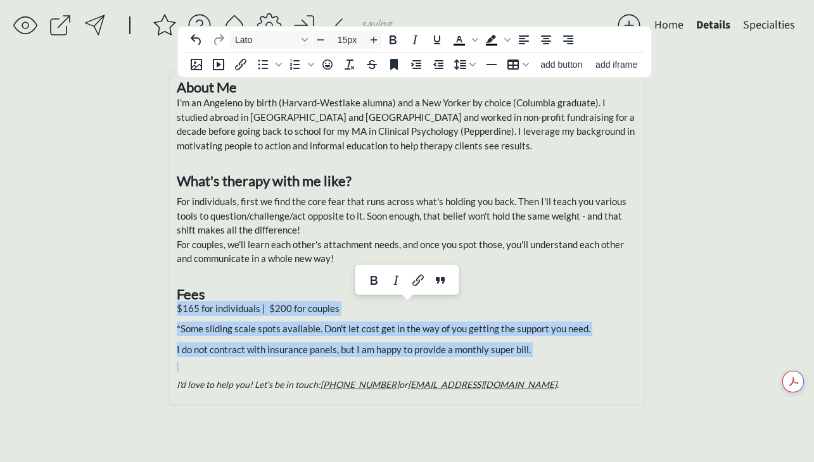
drag, startPoint x: 203, startPoint y: 336, endPoint x: 198, endPoint y: 326, distance: 11.6
click at [203, 336] on div "About Me I'm an Angeleno by birth (Harvard-Westlake alumna) and a New Yorker by…" at bounding box center [407, 235] width 460 height 312
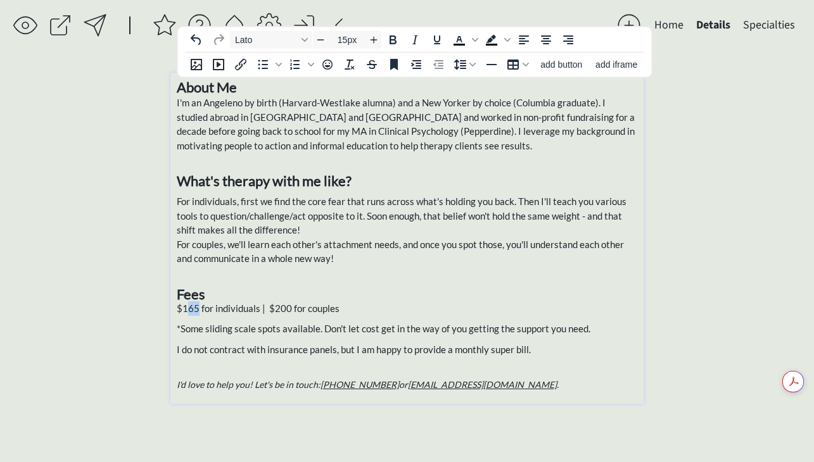
drag, startPoint x: 197, startPoint y: 310, endPoint x: 188, endPoint y: 315, distance: 9.9
click at [188, 315] on p "$165 for individuals | $200 for couples" at bounding box center [407, 308] width 460 height 15
click at [244, 387] on em "I'd love to help you! Let's be in touch: [PHONE_NUMBER] or [EMAIL_ADDRESS][DOMA…" at bounding box center [368, 384] width 382 height 11
click at [241, 388] on em "I'd love to help you! Let's be in touch: [PHONE_NUMBER] or [EMAIL_ADDRESS][DOMA…" at bounding box center [368, 384] width 382 height 11
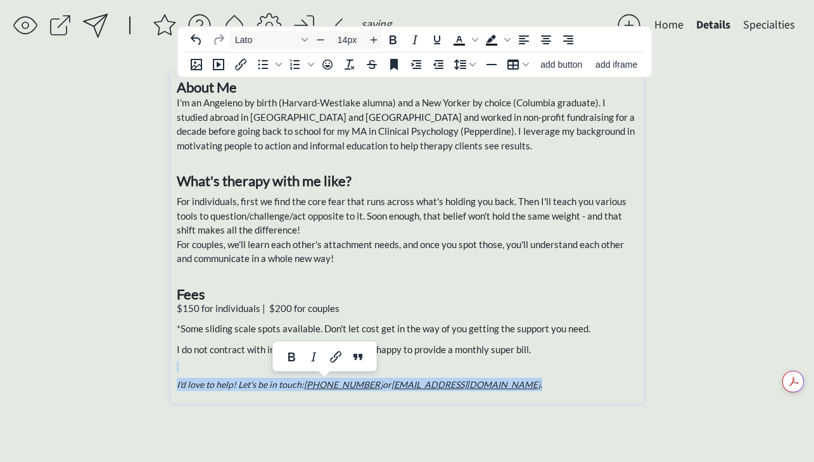
drag, startPoint x: 513, startPoint y: 388, endPoint x: 91, endPoint y: 367, distance: 422.2
click at [91, 367] on div "saving & publishing saved & published! 👍 saving... Home Details Specialties cli…" at bounding box center [407, 231] width 814 height 462
click at [379, 43] on span "Increase font size" at bounding box center [373, 39] width 15 height 15
type input "15px"
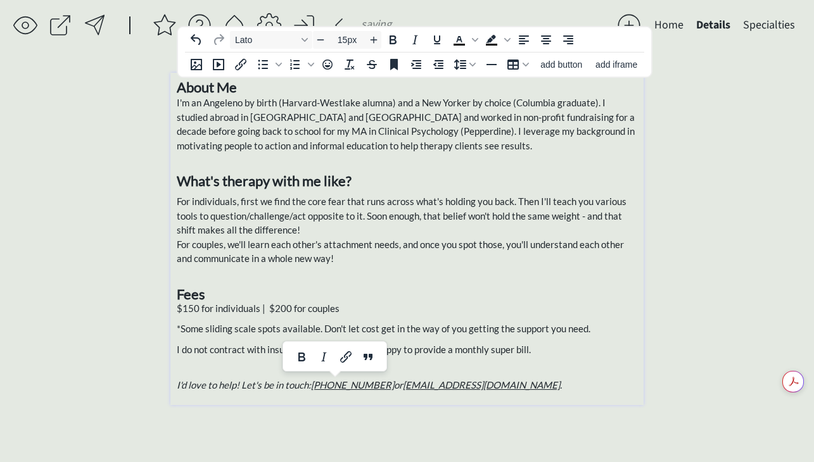
click at [446, 313] on p "$150 for individuals | $200 for couples" at bounding box center [407, 308] width 460 height 15
click at [347, 125] on p "I'm an Angeleno by birth (Harvard-Westlake alumna) and a New Yorker by choice (…" at bounding box center [407, 124] width 460 height 57
click at [394, 261] on p "For individuals, first we find the core fear that runs across what's holding yo…" at bounding box center [407, 230] width 460 height 72
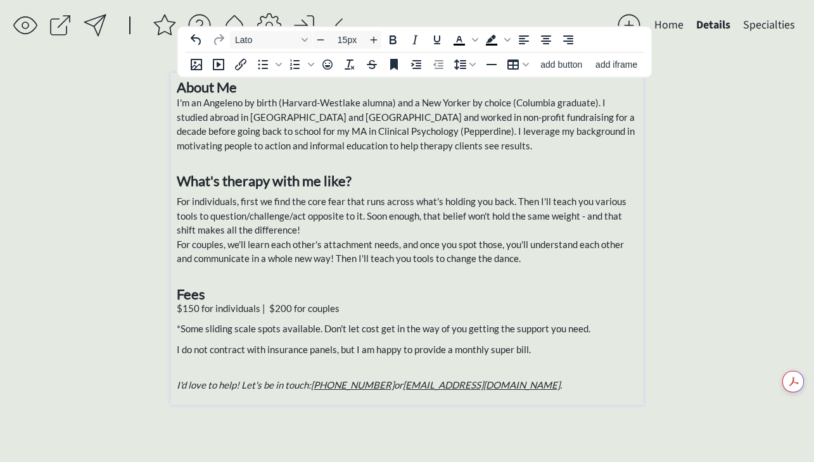
click at [665, 189] on div "saving & publishing saved & published! 👍 saving... Home Details Specialties cli…" at bounding box center [407, 231] width 814 height 462
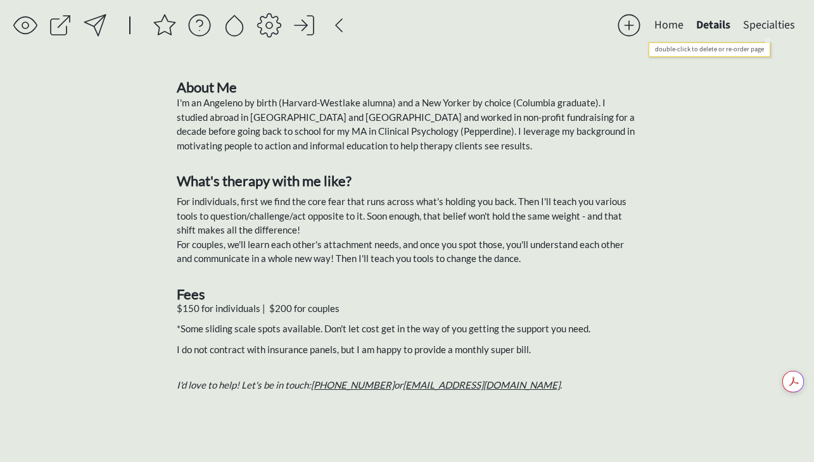
click at [778, 25] on button "Specialties" at bounding box center [768, 25] width 65 height 25
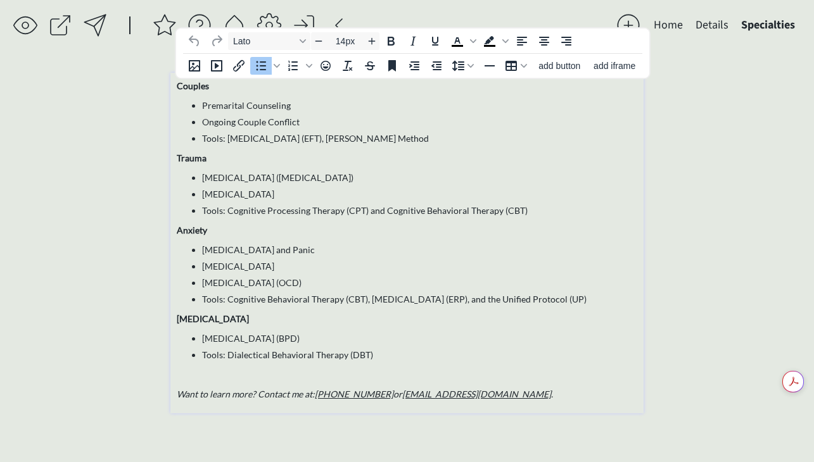
drag, startPoint x: 287, startPoint y: 111, endPoint x: 290, endPoint y: 105, distance: 6.8
click at [287, 111] on li "Premarital Counseling" at bounding box center [419, 105] width 435 height 13
click at [224, 107] on li "Premarital Counseling" at bounding box center [419, 105] width 435 height 13
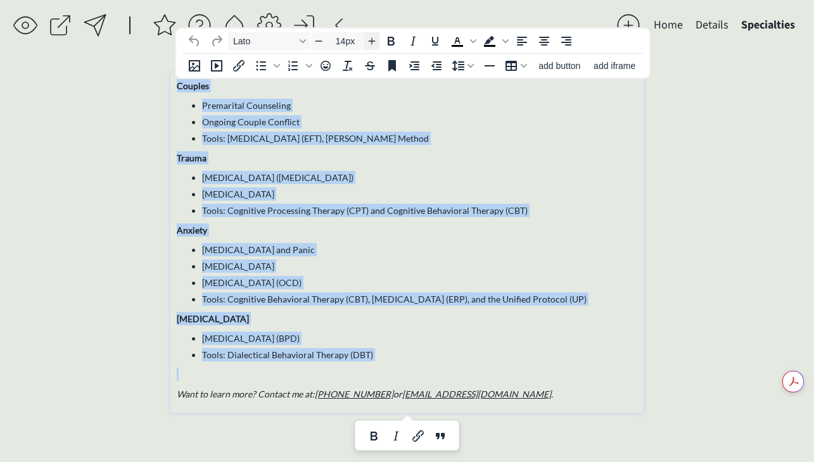
click at [370, 38] on icon "Increase font size" at bounding box center [372, 41] width 10 height 10
type input "15px"
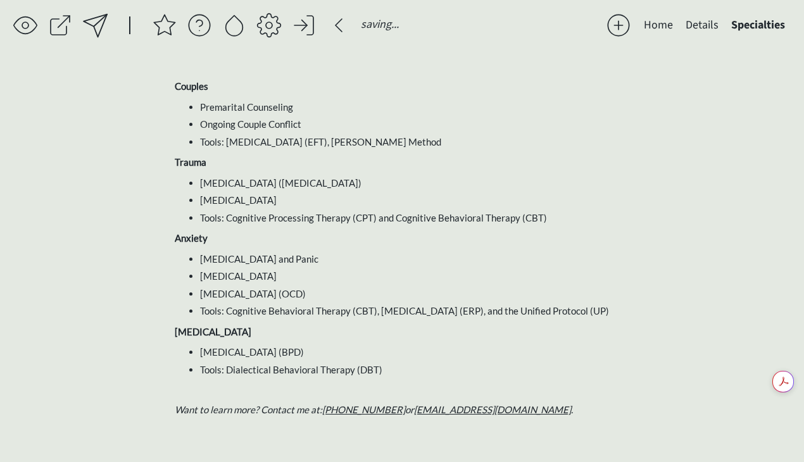
click at [769, 168] on div "saving & publishing saved & published! 👍 saving... Home Details Specialties cli…" at bounding box center [402, 231] width 804 height 462
click at [463, 143] on li "Tools: [MEDICAL_DATA] (EFT), [PERSON_NAME] Method" at bounding box center [414, 142] width 429 height 15
click at [723, 217] on div "saving & publishing saved & published! 👍 saving... Home Details Specialties cli…" at bounding box center [402, 231] width 804 height 462
click at [703, 23] on button "Details" at bounding box center [702, 25] width 46 height 25
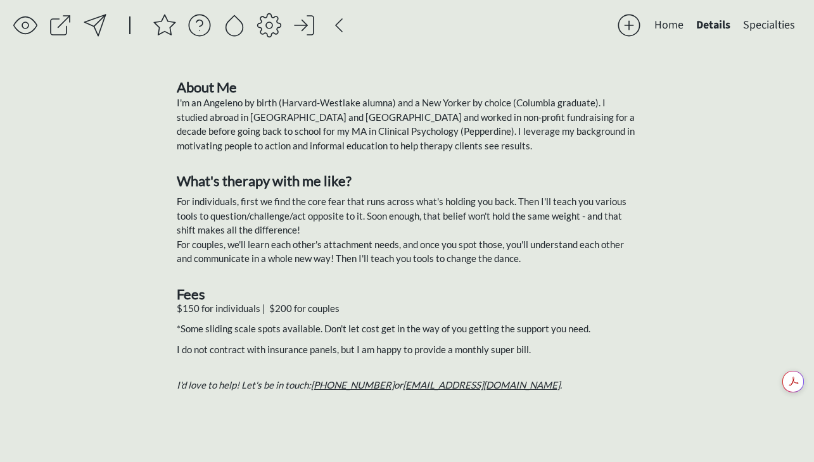
click at [104, 25] on div at bounding box center [94, 25] width 25 height 25
click at [679, 24] on button "Home" at bounding box center [669, 25] width 42 height 25
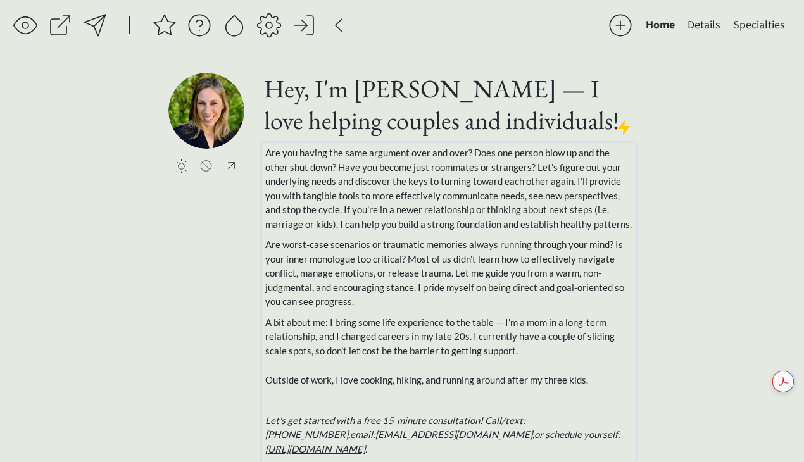
click at [631, 233] on div "Are you having the same argument over and over? Does one person blow up and the…" at bounding box center [449, 329] width 368 height 367
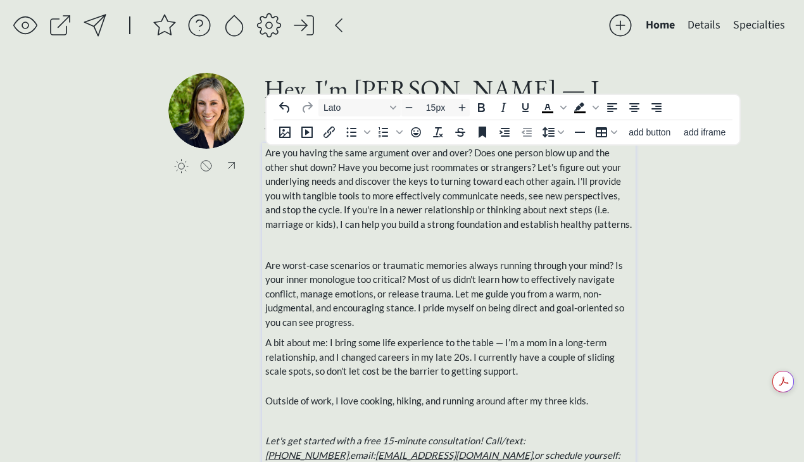
click at [265, 346] on span "A bit about me: I bring some life experience to the table — I’m a mom in a long…" at bounding box center [440, 357] width 350 height 40
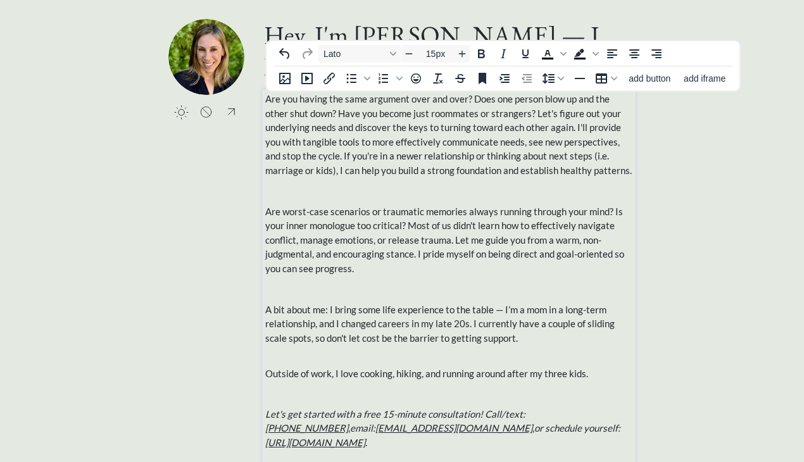
scroll to position [54, 0]
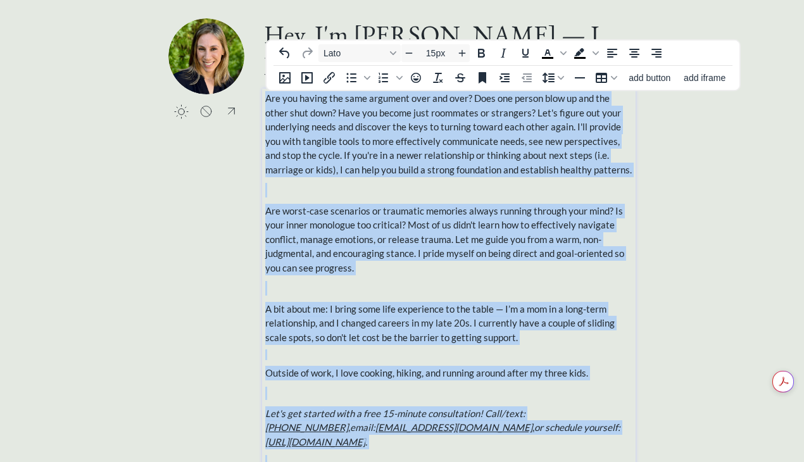
drag, startPoint x: 266, startPoint y: 97, endPoint x: 631, endPoint y: 436, distance: 498.3
click at [633, 436] on div "Are you having the same argument over and over? Does one person blow up and the…" at bounding box center [449, 302] width 374 height 426
click at [558, 79] on icon "Line height" at bounding box center [561, 78] width 6 height 6
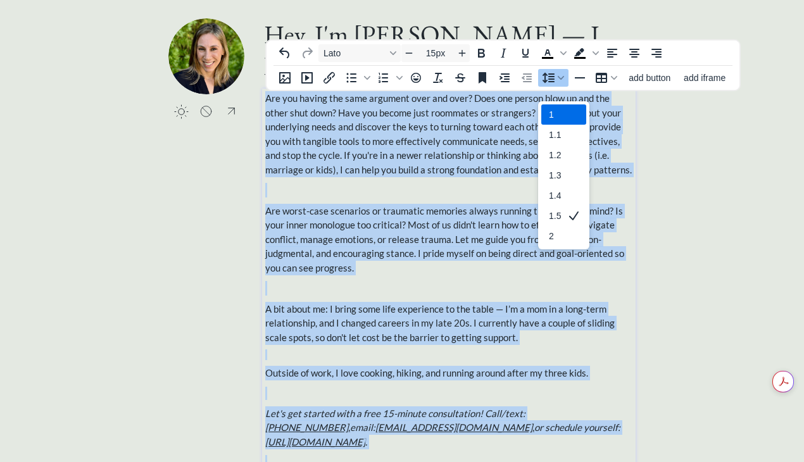
click at [577, 107] on div "1" at bounding box center [573, 114] width 15 height 15
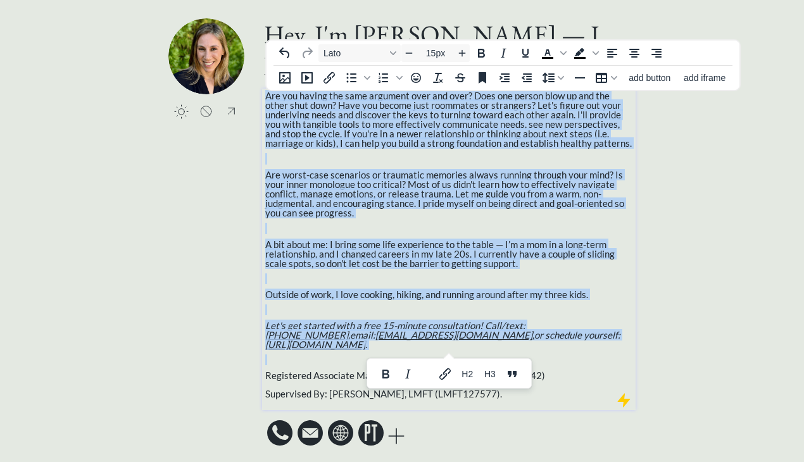
scroll to position [51, 0]
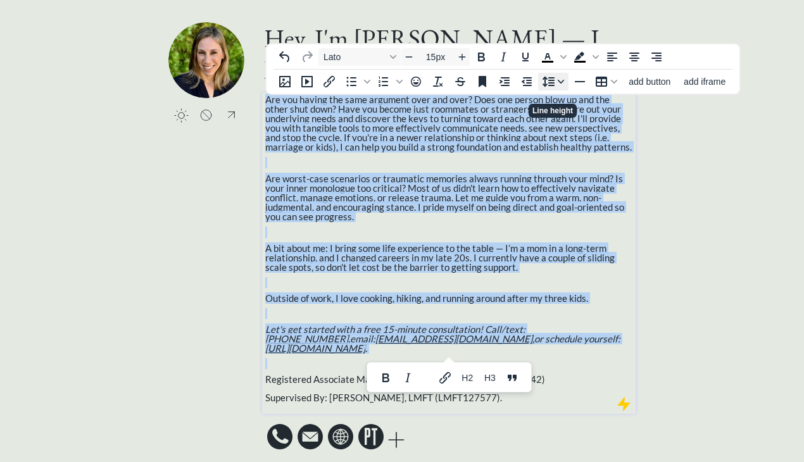
click at [561, 82] on icon "Line height" at bounding box center [561, 82] width 6 height 4
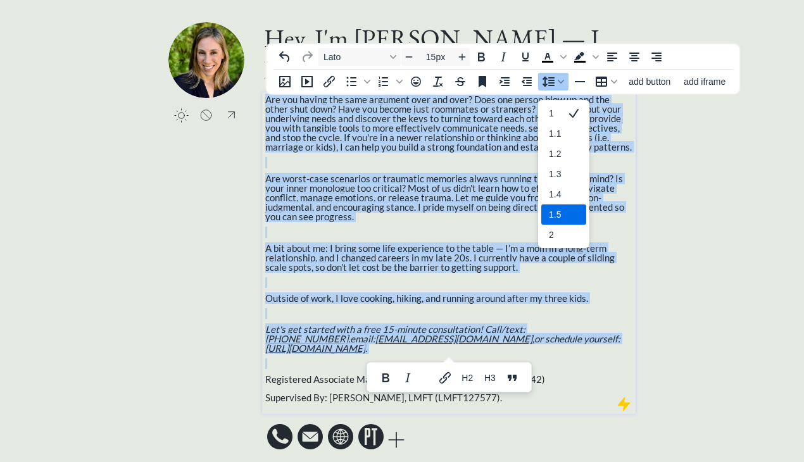
click at [572, 207] on div "1.5" at bounding box center [573, 214] width 15 height 15
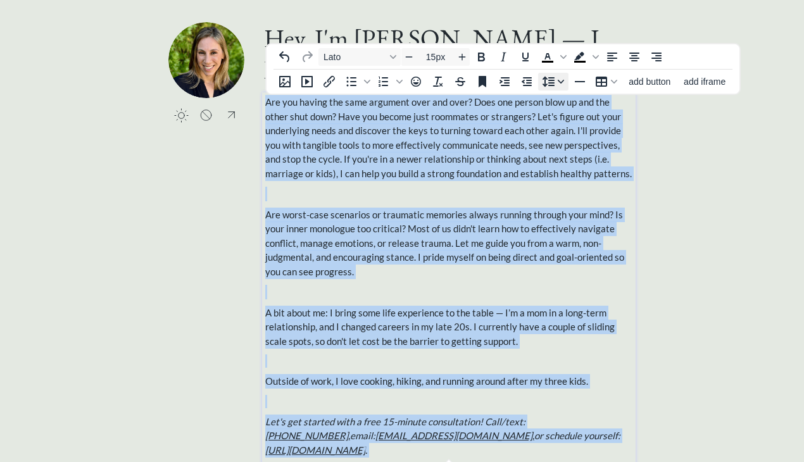
click at [560, 79] on icon "Line height" at bounding box center [561, 82] width 6 height 6
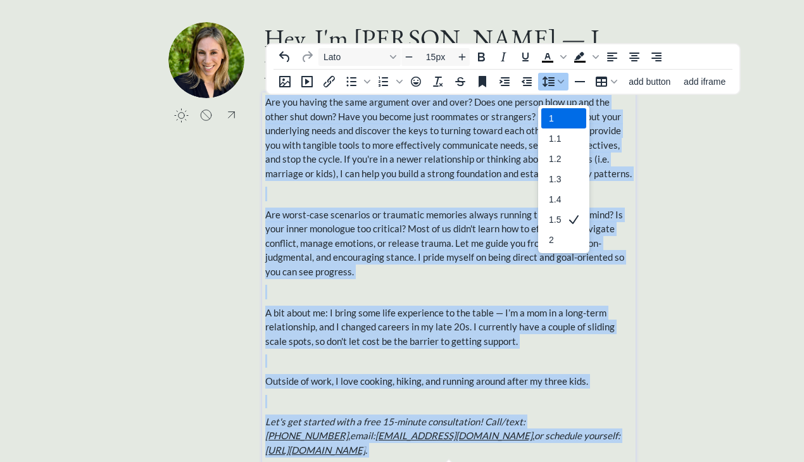
click at [574, 111] on div "1" at bounding box center [573, 118] width 15 height 15
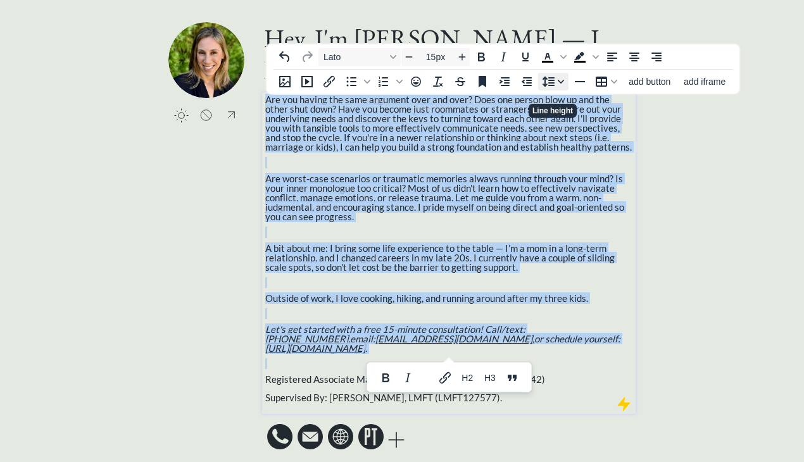
click at [554, 81] on icon "Line height" at bounding box center [548, 81] width 15 height 15
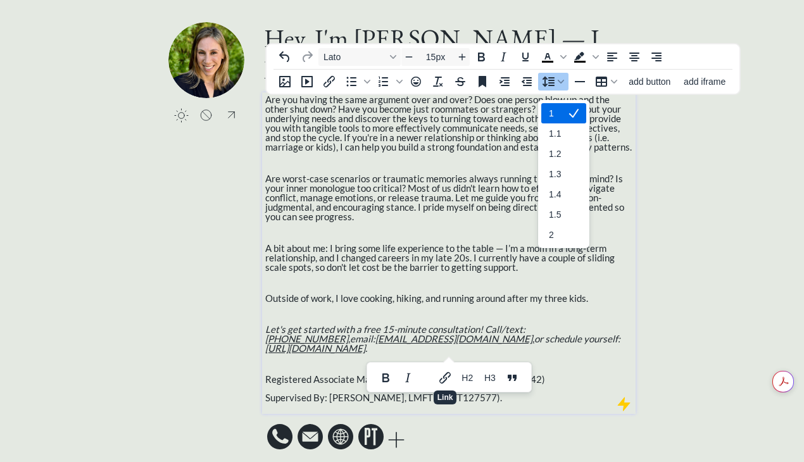
click at [342, 360] on div "Are you having the same argument over and over? Does one person blow up and the…" at bounding box center [449, 250] width 368 height 310
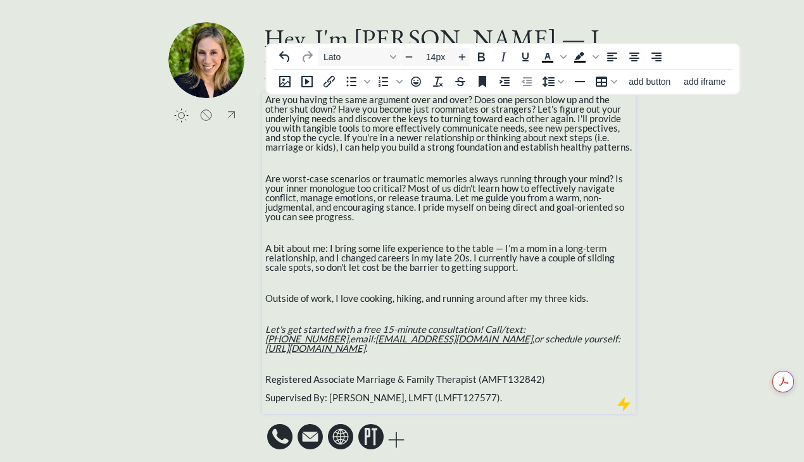
click at [289, 357] on body "saving & publishing saved & published! 👍 saving... Home Details Specialties cli…" at bounding box center [402, 180] width 804 height 462
click at [267, 374] on span "Registered Associate Marriage & Family Therapist (AMFT132842)" at bounding box center [405, 379] width 280 height 11
drag, startPoint x: 508, startPoint y: 393, endPoint x: 151, endPoint y: 54, distance: 491.8
click at [151, 54] on div "saving & publishing saved & published! 👍 saving... Home Details Specialties cli…" at bounding box center [402, 210] width 804 height 523
click at [553, 82] on icon "Line height" at bounding box center [548, 81] width 15 height 15
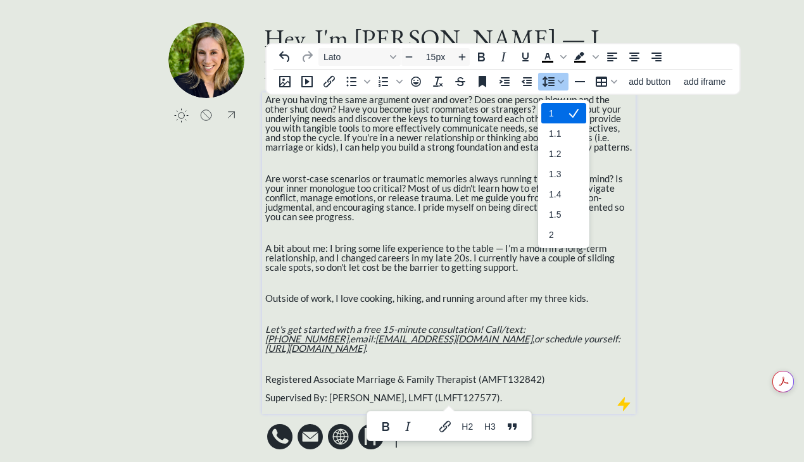
click at [566, 108] on icon "1" at bounding box center [573, 113] width 15 height 15
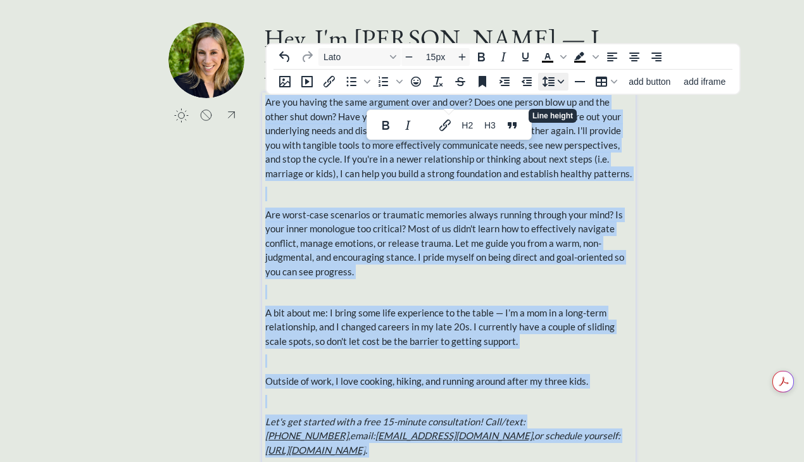
click at [558, 82] on icon "Line height" at bounding box center [561, 82] width 6 height 6
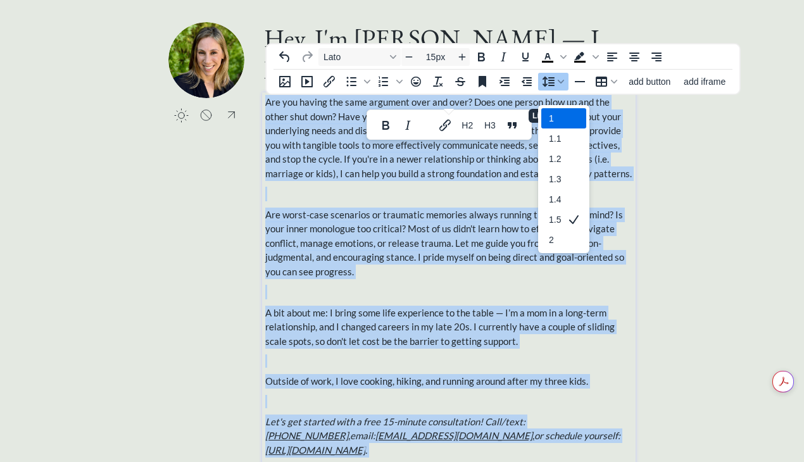
click at [566, 111] on div "1" at bounding box center [573, 118] width 15 height 15
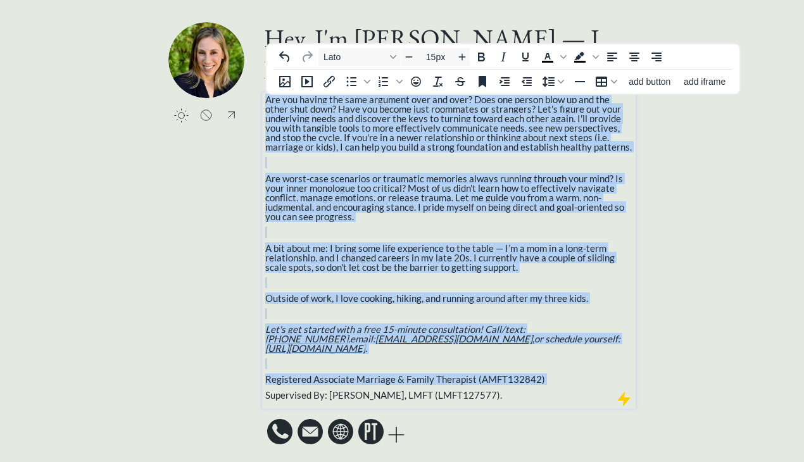
scroll to position [46, 0]
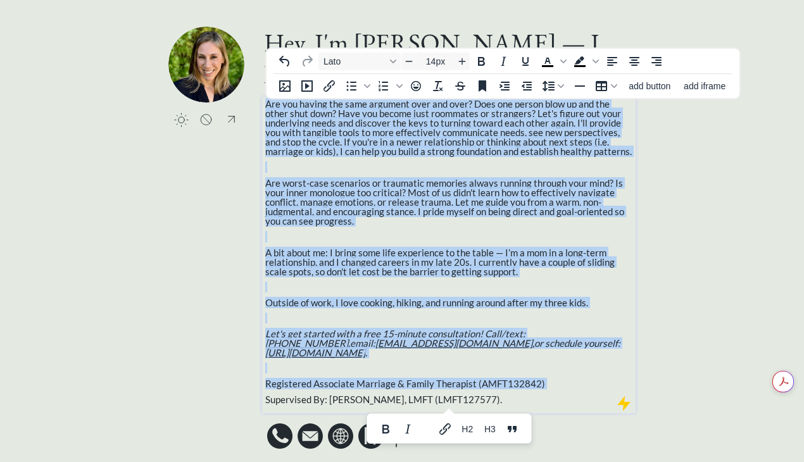
click at [294, 322] on p at bounding box center [449, 318] width 368 height 9
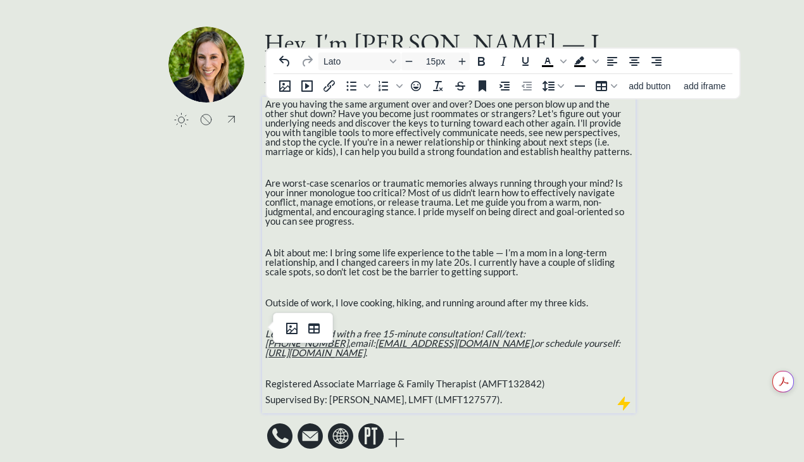
click at [305, 365] on div "Are you having the same argument over and over? Does one person blow up and the…" at bounding box center [449, 251] width 368 height 305
click at [279, 383] on div "Are you having the same argument over and over? Does one person blow up and the…" at bounding box center [449, 251] width 368 height 305
click at [312, 169] on body "saving & publishing saved & published! 👍 saving... Home Details Specialties cli…" at bounding box center [402, 185] width 804 height 462
click at [434, 163] on p at bounding box center [449, 167] width 368 height 9
click at [427, 65] on input "15px" at bounding box center [436, 61] width 38 height 15
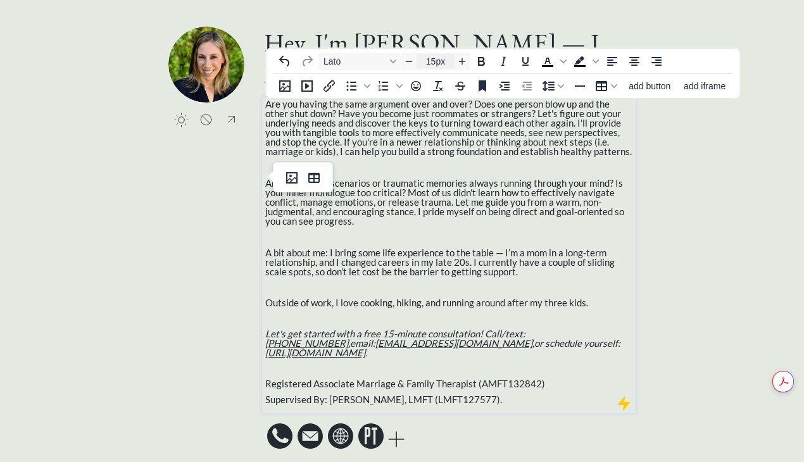
click at [438, 61] on input "15px" at bounding box center [436, 61] width 38 height 15
click at [673, 164] on div "saving & publishing saved & published! 👍 saving... Home Details Specialties cli…" at bounding box center [402, 213] width 804 height 518
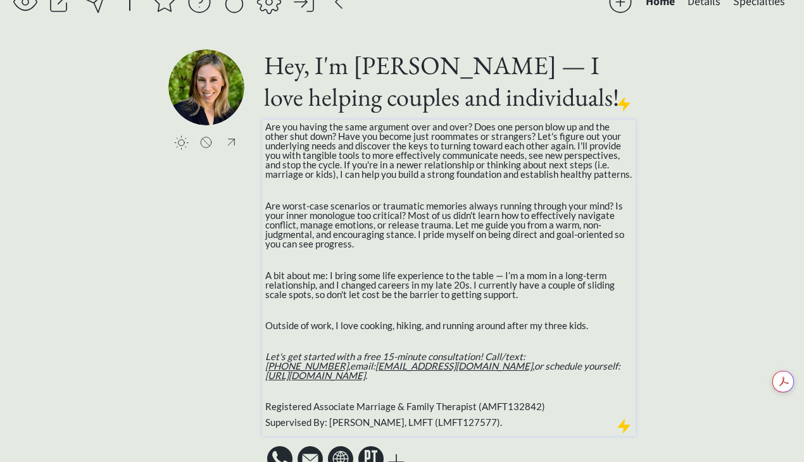
scroll to position [0, 0]
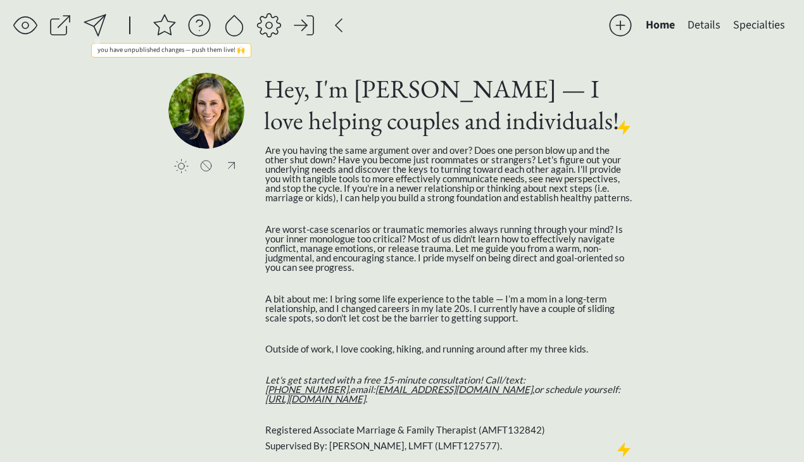
click at [98, 27] on div at bounding box center [94, 25] width 25 height 25
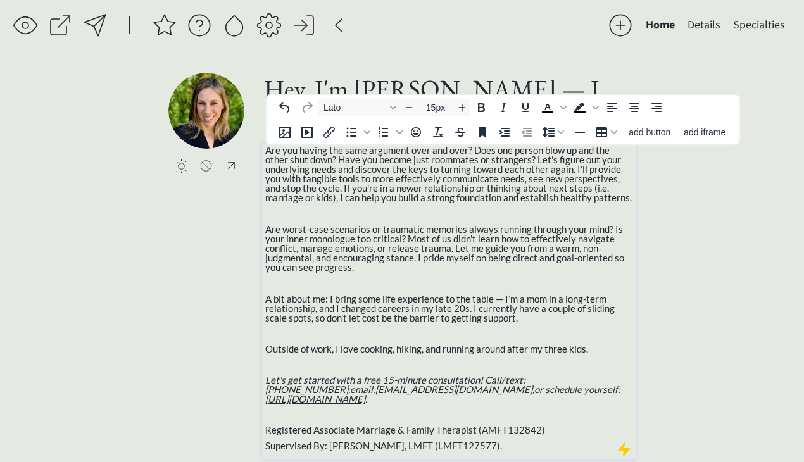
click at [510, 229] on span "Are worst-case scenarios or traumatic memories always running through your mind…" at bounding box center [444, 248] width 359 height 49
click at [478, 231] on span "Are worst-case scenarios or traumatic memories always running through your mind…" at bounding box center [444, 248] width 359 height 49
click at [475, 229] on span "Are worst-case scenarios or traumatic memories always running through your mind…" at bounding box center [444, 248] width 359 height 49
click at [771, 325] on div "saving & publishing saved & published! 👍 saving... Home Details Specialties cli…" at bounding box center [402, 259] width 804 height 518
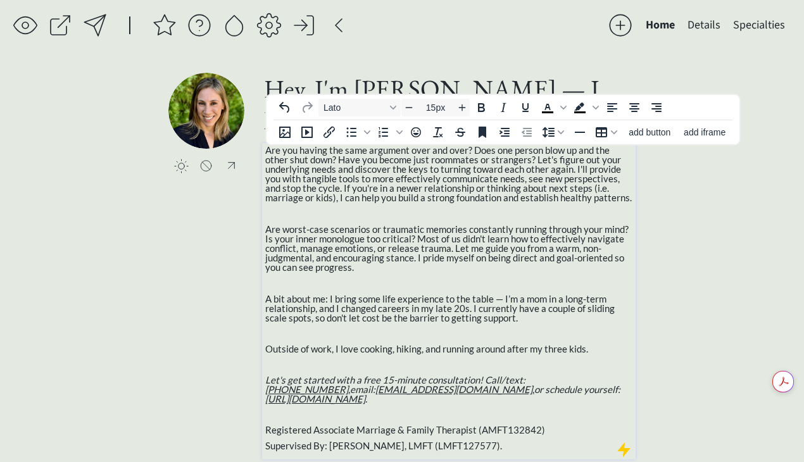
click at [267, 349] on span "Outside of work, I love cooking, hiking, and running around after my three kids." at bounding box center [426, 348] width 323 height 11
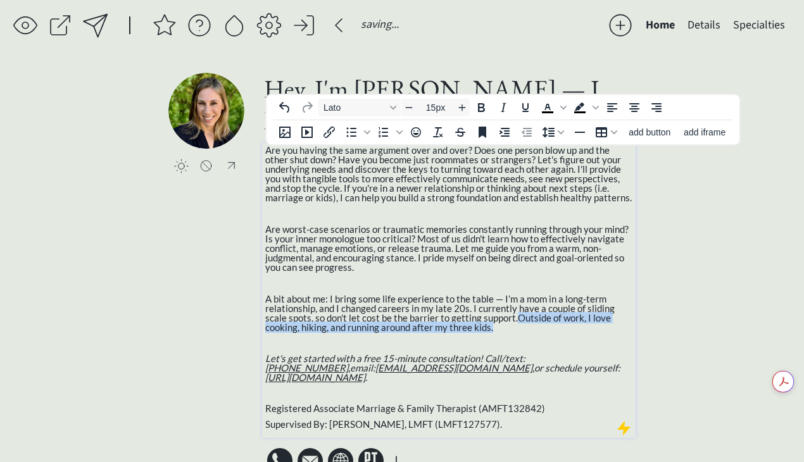
drag, startPoint x: 507, startPoint y: 329, endPoint x: 496, endPoint y: 322, distance: 11.9
click at [496, 322] on p "A bit about me: I bring some life experience to the table — I’m a mom in a long…" at bounding box center [449, 313] width 368 height 38
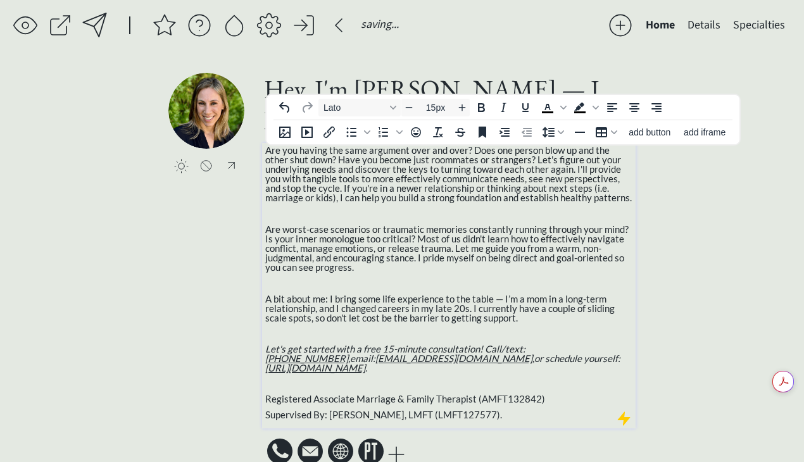
click at [470, 310] on span "A bit about me: I bring some life experience to the table — I’m a mom in a long…" at bounding box center [440, 308] width 350 height 30
click at [471, 312] on span "A bit about me: I bring some life experience to the table — I’m a mom in a long…" at bounding box center [440, 308] width 350 height 30
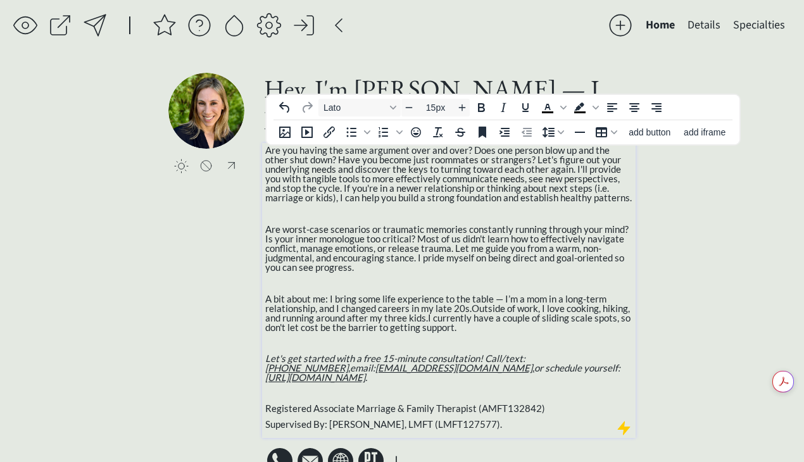
drag, startPoint x: 477, startPoint y: 324, endPoint x: 430, endPoint y: 324, distance: 47.5
click at [430, 324] on p "A bit about me: I bring some life experience to the table — I’m a mom in a long…" at bounding box center [449, 313] width 368 height 38
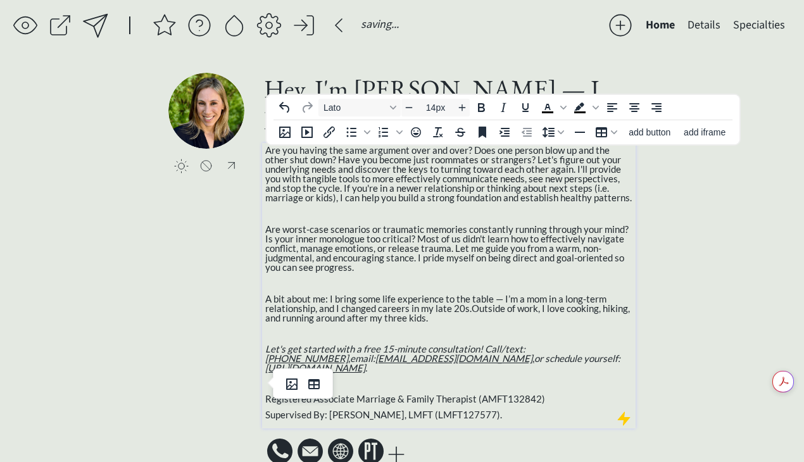
click at [619, 368] on div "Are you having the same argument over and over? Does one person blow up and the…" at bounding box center [449, 283] width 368 height 274
click at [612, 363] on div "Are you having the same argument over and over? Does one person blow up and the…" at bounding box center [449, 283] width 368 height 274
click at [605, 360] on p "Let's get started with a free 15-minute consultation! Call/text: [PHONE_NUMBER]…" at bounding box center [449, 358] width 368 height 28
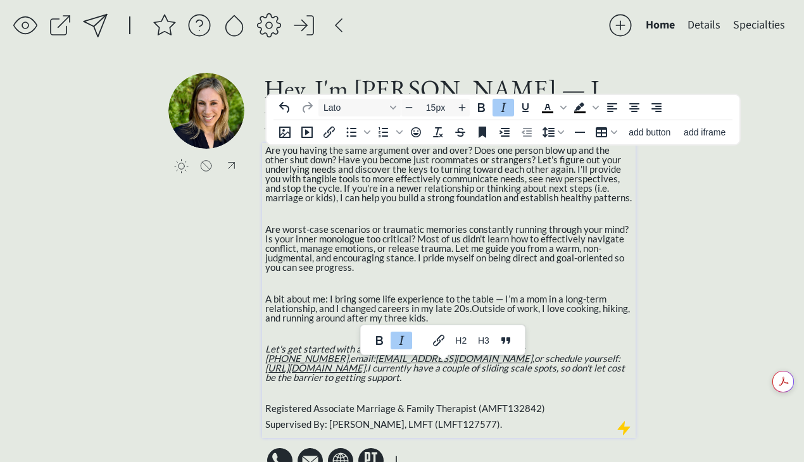
drag, startPoint x: 615, startPoint y: 369, endPoint x: 575, endPoint y: 362, distance: 40.5
click at [575, 362] on p "Let's get started with a free 15-minute consultation! Call/text: [PHONE_NUMBER]…" at bounding box center [449, 363] width 368 height 38
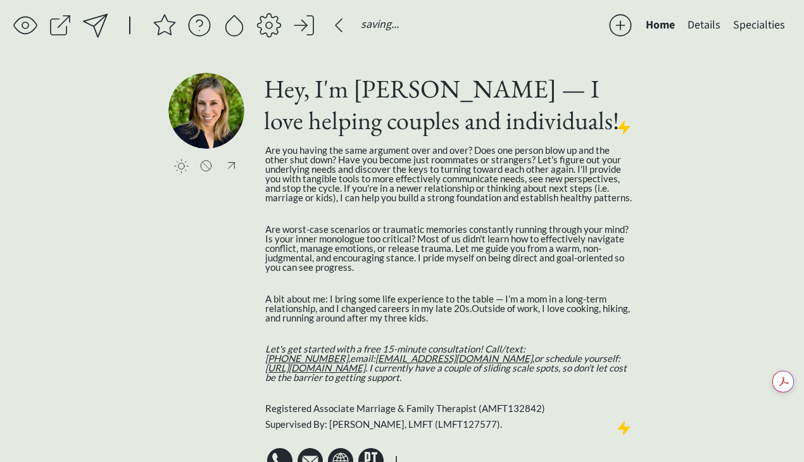
click at [697, 310] on div "saving & publishing saved & published! 👍 saving... Home Details Specialties cli…" at bounding box center [402, 248] width 804 height 496
click at [442, 322] on p "A bit about me: I bring some life experience to the table — I’m a mom in a long…" at bounding box center [449, 308] width 368 height 28
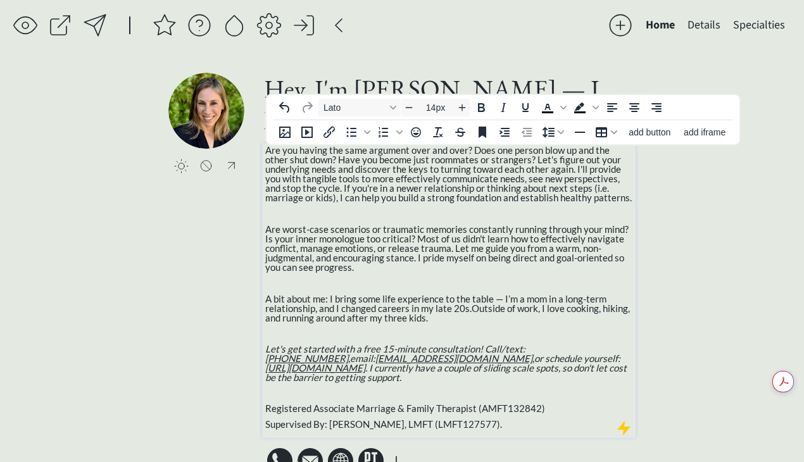
click at [436, 330] on p at bounding box center [449, 333] width 368 height 9
click at [535, 306] on span "Outside of work, I love cooking, hiking, and running around after my three kids." at bounding box center [447, 313] width 365 height 21
drag, startPoint x: 508, startPoint y: 419, endPoint x: 489, endPoint y: 420, distance: 19.0
click at [489, 420] on div "Are you having the same argument over and over? Does one person blow up and the…" at bounding box center [449, 290] width 374 height 295
click at [267, 419] on span "Supervised By: [PERSON_NAME], LMFT (LMFT127577)" at bounding box center [382, 424] width 235 height 11
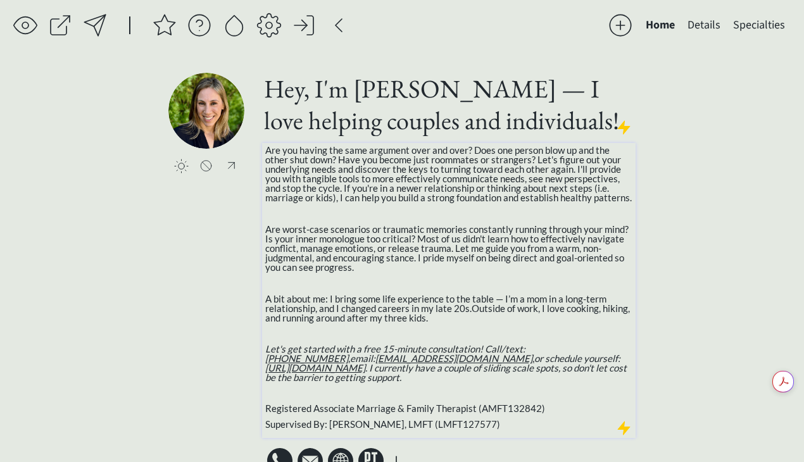
drag, startPoint x: 264, startPoint y: 403, endPoint x: 443, endPoint y: 422, distance: 180.2
click at [443, 422] on div "Are you having the same argument over and over? Does one person blow up and the…" at bounding box center [449, 290] width 374 height 295
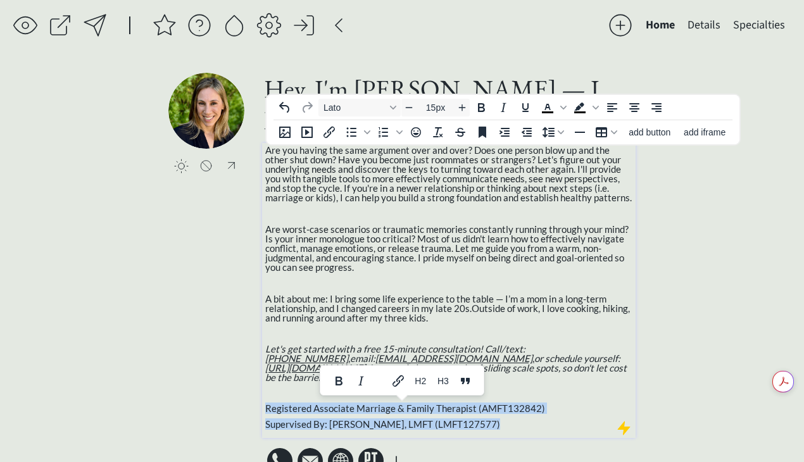
drag, startPoint x: 535, startPoint y: 417, endPoint x: 255, endPoint y: 402, distance: 280.3
click at [255, 402] on div "click to upload a picture Hey, I'm [PERSON_NAME] — I love helping couples and i…" at bounding box center [401, 275] width 467 height 405
click at [557, 134] on div "Line height" at bounding box center [561, 132] width 10 height 6
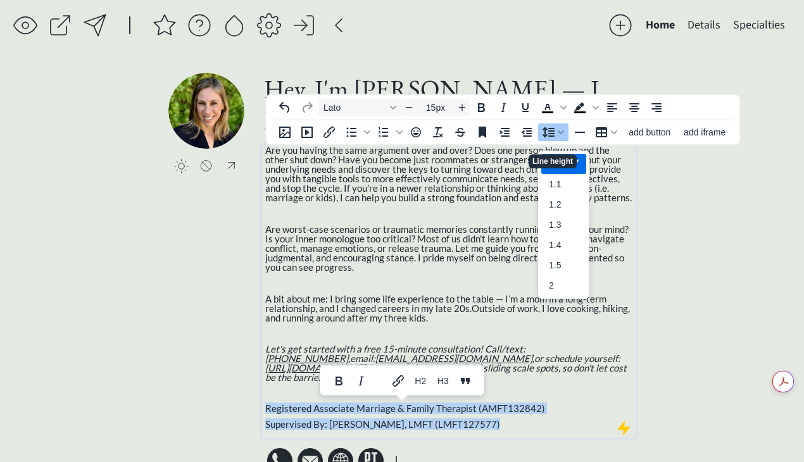
click at [567, 156] on icon "1" at bounding box center [573, 163] width 15 height 15
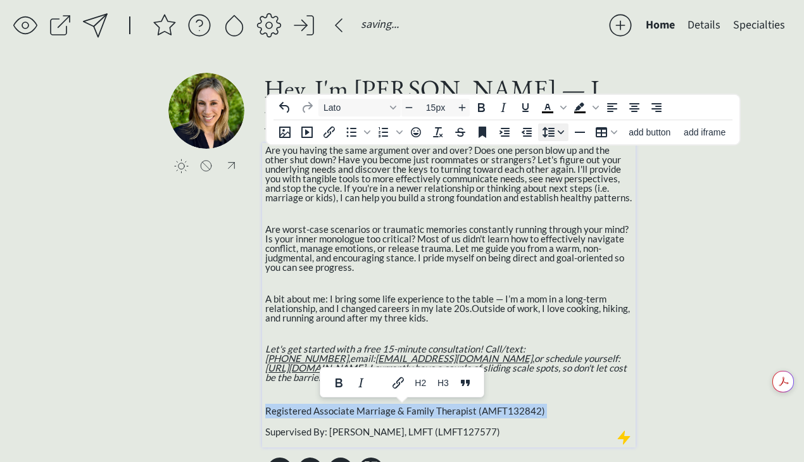
click at [557, 134] on div "Line height" at bounding box center [561, 132] width 10 height 6
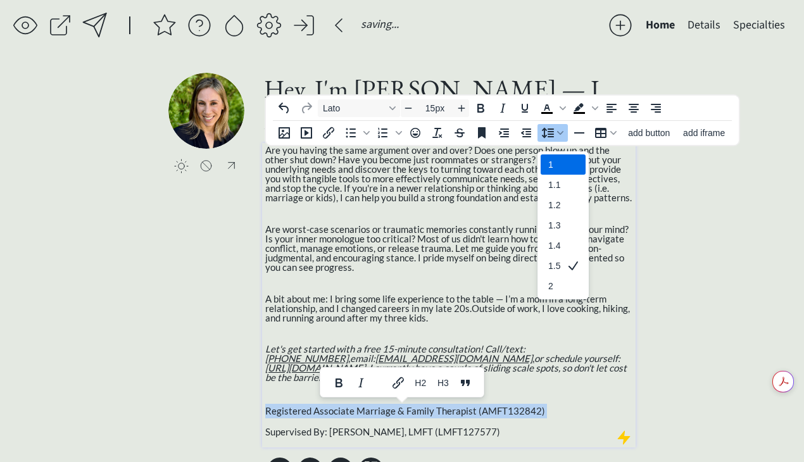
click at [563, 156] on div "1" at bounding box center [563, 165] width 45 height 20
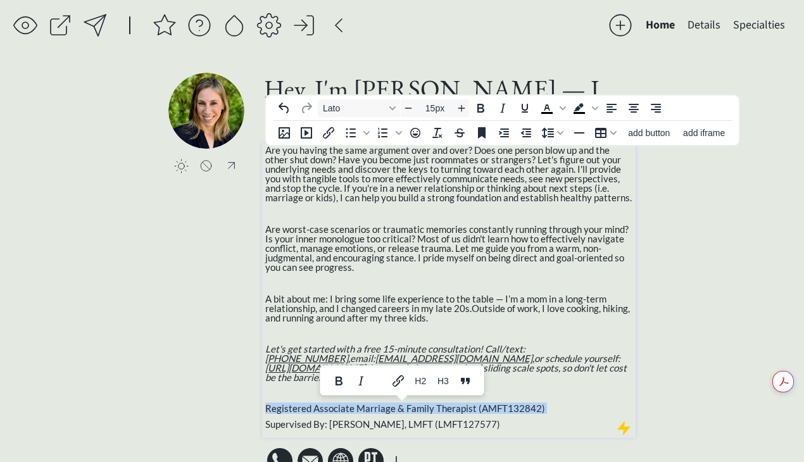
click at [536, 420] on p "Supervised By: [PERSON_NAME], LMFT (LMFT127577)" at bounding box center [449, 424] width 368 height 9
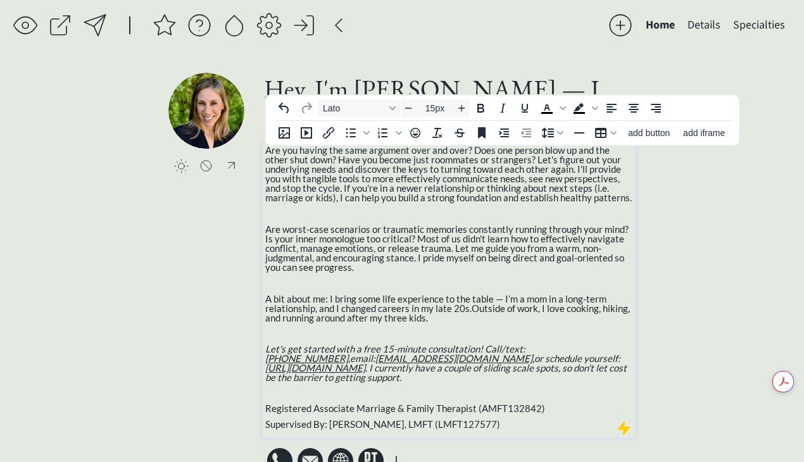
click at [396, 403] on span "Registered Associate Marriage & Family Therapist (AMFT132842)" at bounding box center [405, 408] width 280 height 11
click at [461, 362] on span "I currently have a couple of sliding scale spots, so don't let cost be the barr…" at bounding box center [446, 372] width 362 height 21
click at [422, 308] on span "A bit about me: I bring some life experience to the table — I’m a mom in a long…" at bounding box center [447, 308] width 365 height 30
click at [408, 266] on p "Are worst-case scenarios or traumatic memories constantly running through your …" at bounding box center [449, 248] width 368 height 47
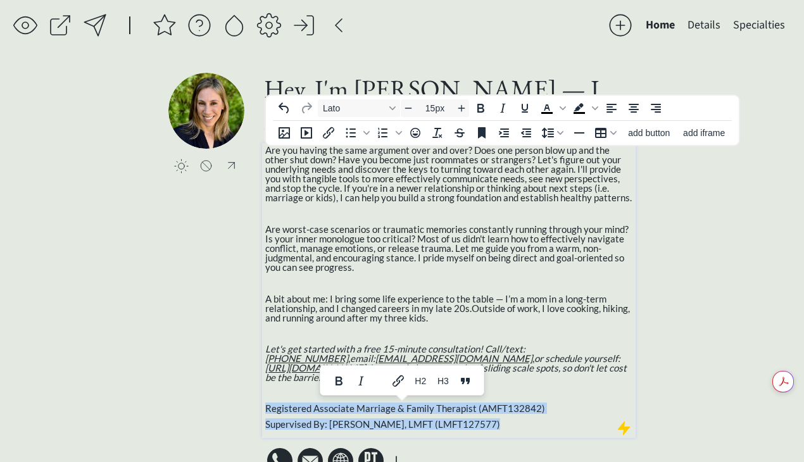
drag, startPoint x: 489, startPoint y: 415, endPoint x: 229, endPoint y: 401, distance: 260.6
click at [229, 401] on div "click to upload a picture Hey, I'm [PERSON_NAME] — I love helping couples and i…" at bounding box center [401, 275] width 467 height 405
click at [408, 111] on icon "Decrease font size" at bounding box center [408, 108] width 10 height 10
type input "14px"
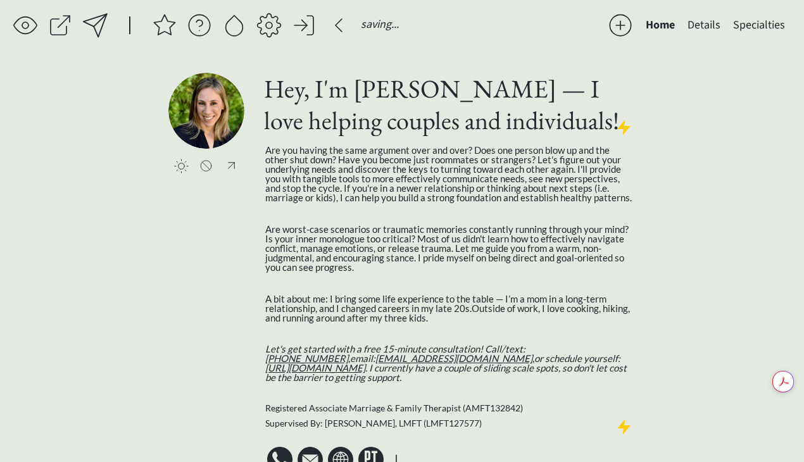
click at [739, 215] on div "saving & publishing saved & published! 👍 saving... Home Details Specialties cli…" at bounding box center [402, 247] width 804 height 495
click at [90, 26] on div at bounding box center [94, 25] width 29 height 29
click at [495, 91] on h1 "Hey, I'm [PERSON_NAME] — I love helping couples and individuals!" at bounding box center [449, 104] width 370 height 63
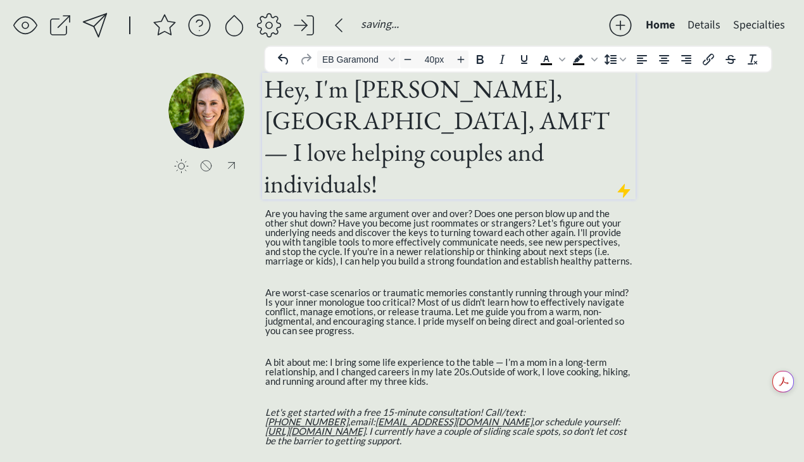
click at [705, 178] on div "saving & publishing saved & published! 👍 saving... Home Details Specialties cli…" at bounding box center [402, 279] width 804 height 559
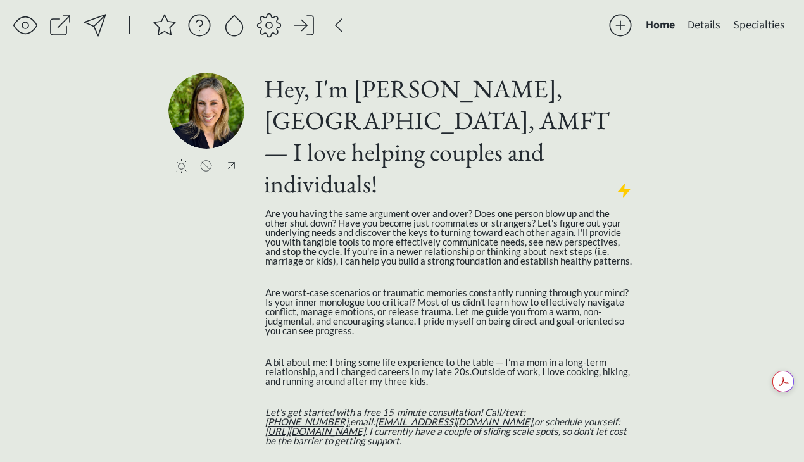
click at [712, 206] on div "saving & publishing saved & published! 👍 saving... Home Details Specialties cli…" at bounding box center [402, 279] width 804 height 559
click at [705, 23] on button "Details" at bounding box center [704, 25] width 46 height 25
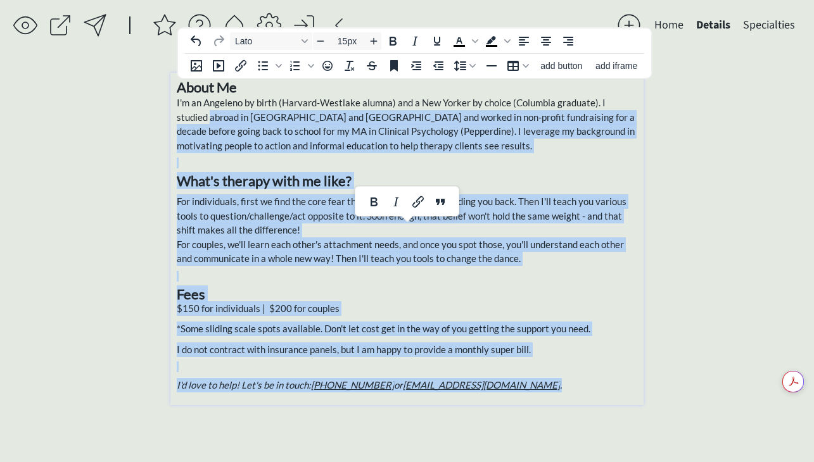
type input "22px"
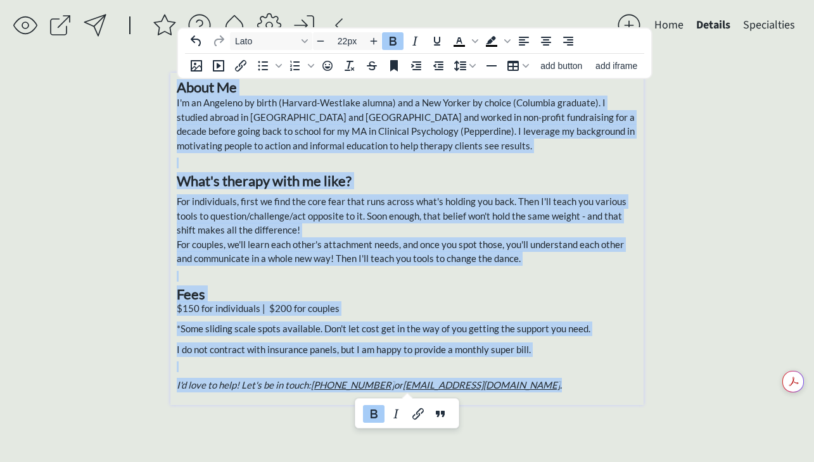
drag, startPoint x: 524, startPoint y: 389, endPoint x: 139, endPoint y: 75, distance: 496.4
click at [139, 75] on div "saving & publishing saved & published! 👍 saving... Home Details Specialties cli…" at bounding box center [407, 231] width 814 height 462
click at [477, 69] on button "Line height" at bounding box center [465, 66] width 30 height 18
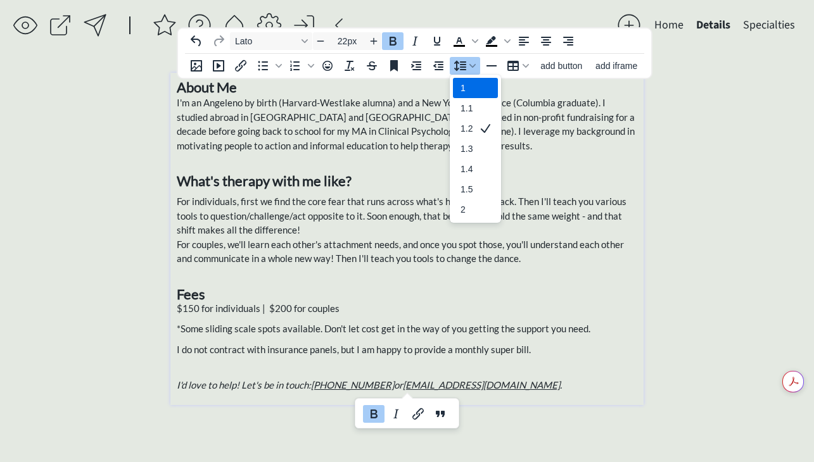
click at [721, 100] on div "saving & publishing saved & published! 👍 saving... Home Details Specialties cli…" at bounding box center [407, 231] width 814 height 462
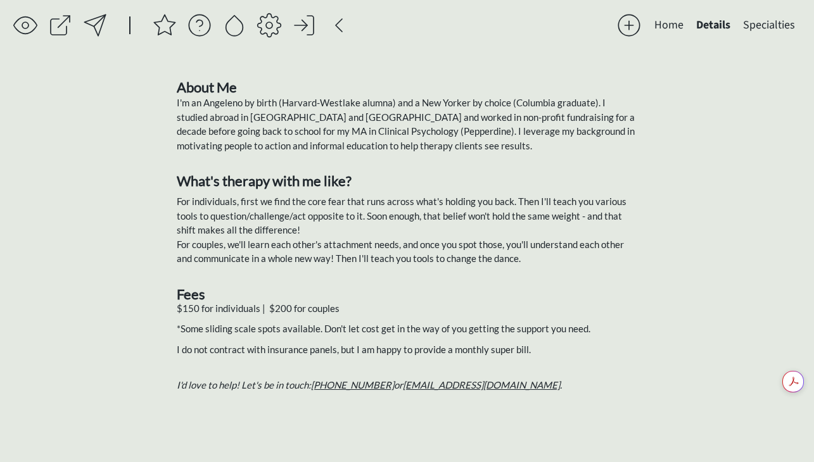
click at [681, 26] on button "Home" at bounding box center [669, 25] width 42 height 25
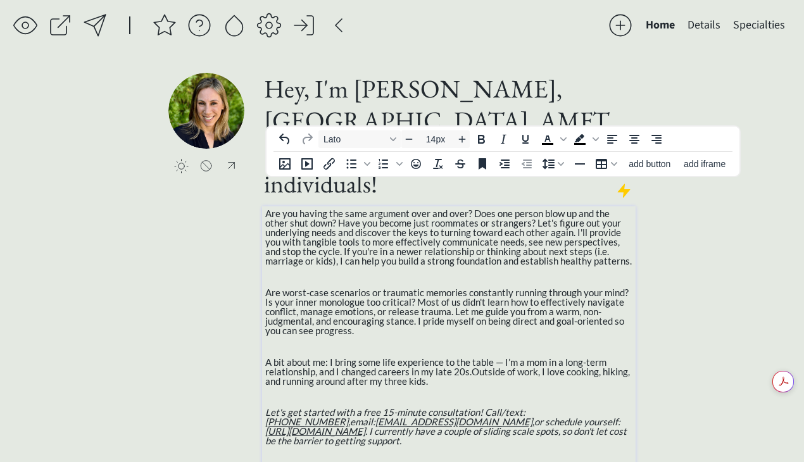
drag, startPoint x: 528, startPoint y: 443, endPoint x: 500, endPoint y: 441, distance: 27.9
type input "15px"
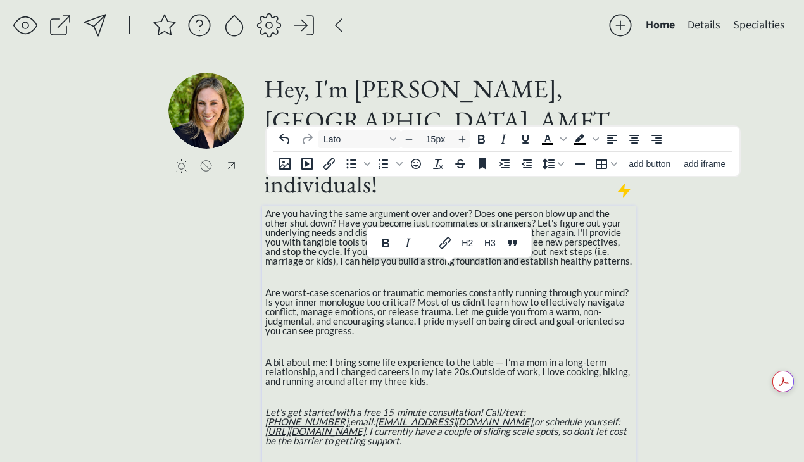
drag, startPoint x: 610, startPoint y: 400, endPoint x: 220, endPoint y: 184, distance: 445.3
click at [220, 184] on div "click to upload a picture Hey, I'm [PERSON_NAME], [GEOGRAPHIC_DATA], AMFT — I l…" at bounding box center [401, 306] width 467 height 467
click at [555, 166] on icon "Line height" at bounding box center [548, 163] width 15 height 15
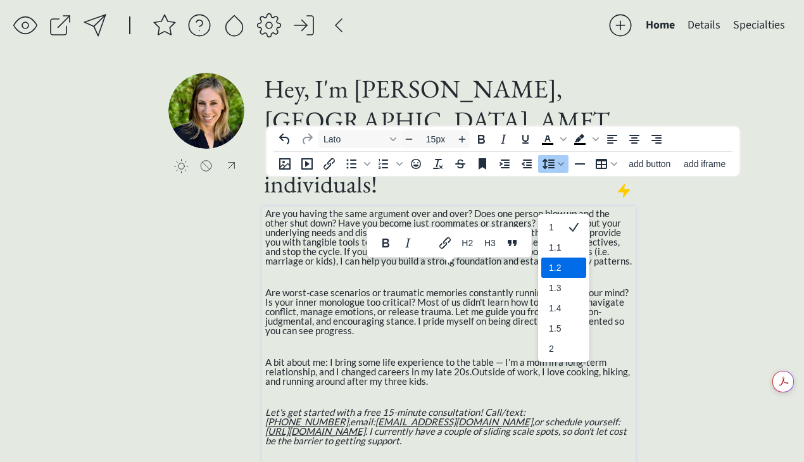
click at [581, 258] on div "1.2" at bounding box center [563, 268] width 45 height 20
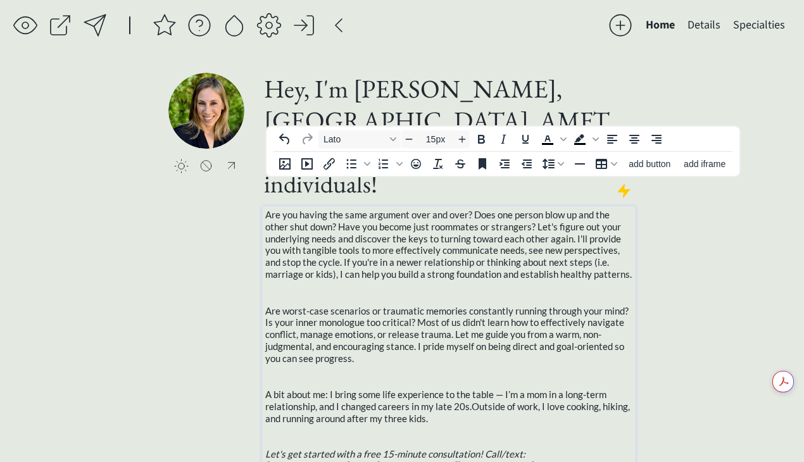
click at [755, 229] on div "saving & publishing saved & published! 👍 saving... Home Details Specialties cli…" at bounding box center [402, 304] width 804 height 609
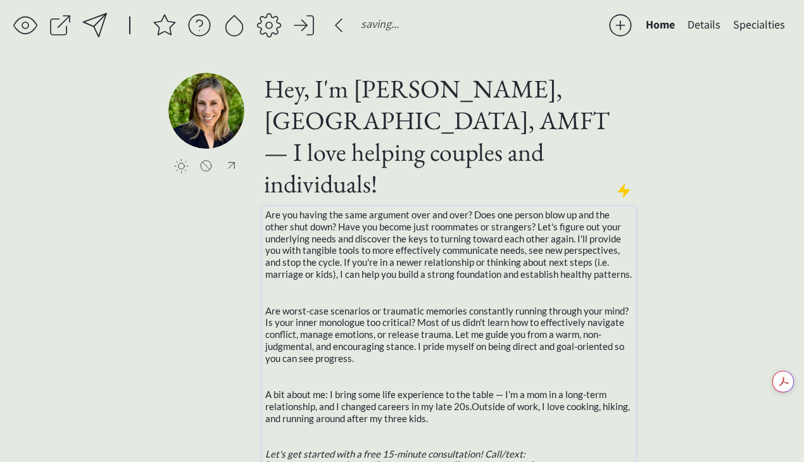
click at [535, 287] on p at bounding box center [449, 293] width 368 height 12
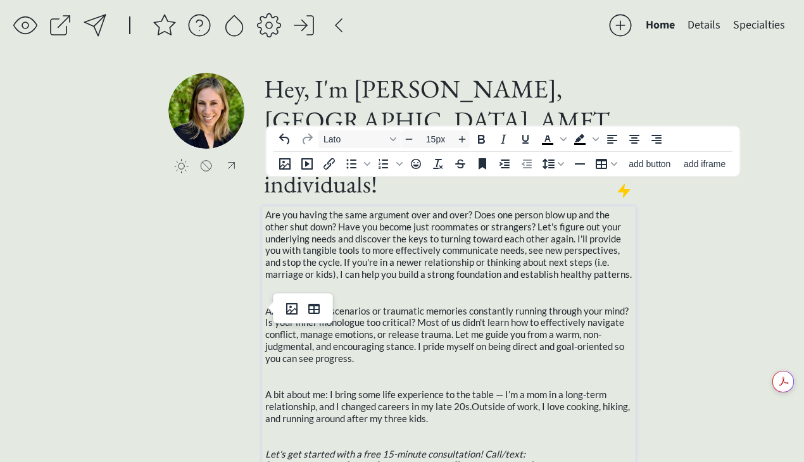
click at [747, 253] on div "saving & publishing saved & published! 👍 saving... Home Details Specialties cli…" at bounding box center [402, 304] width 804 height 609
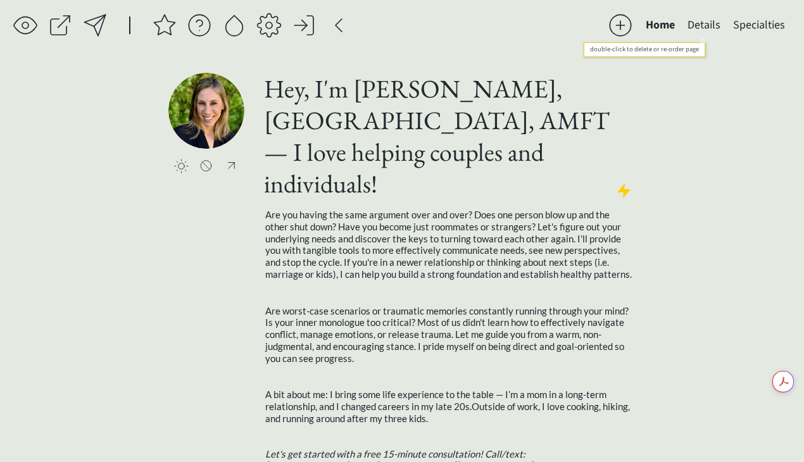
click at [697, 17] on button "Details" at bounding box center [704, 25] width 46 height 25
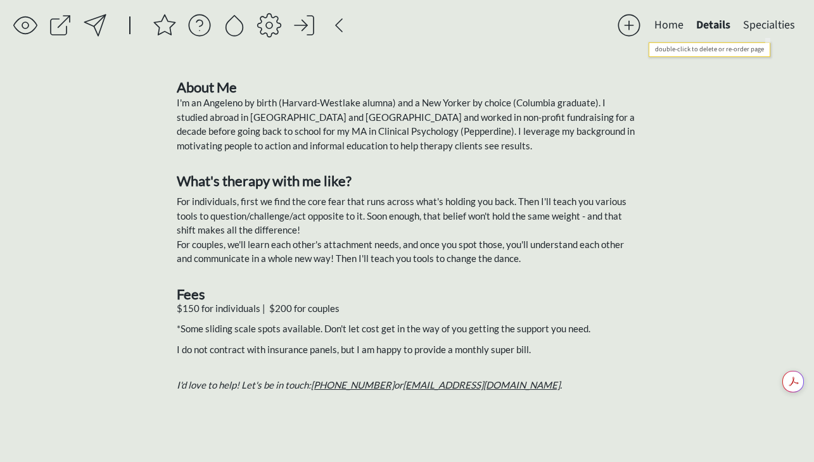
click at [761, 20] on button "Specialties" at bounding box center [768, 25] width 65 height 25
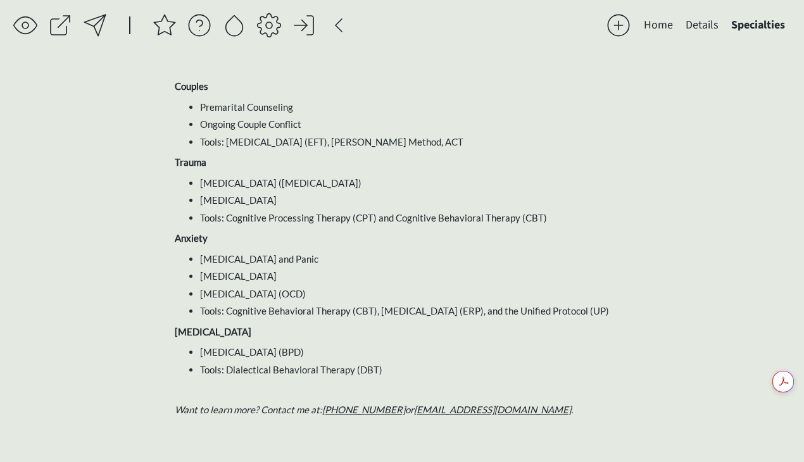
click at [653, 20] on button "Home" at bounding box center [659, 25] width 42 height 25
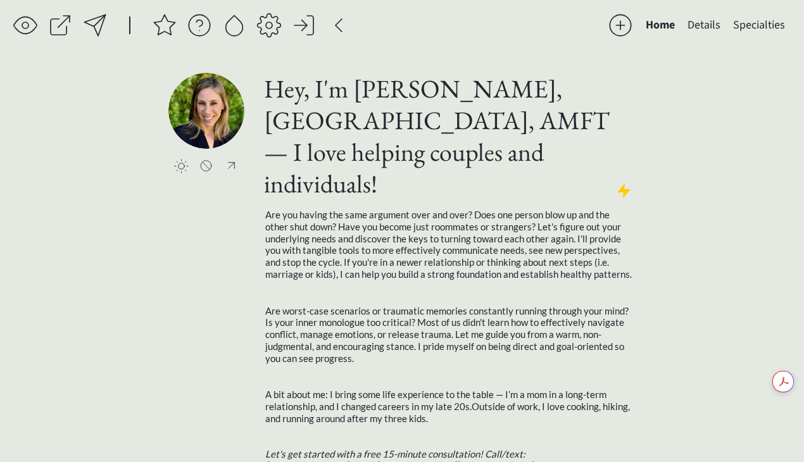
click at [95, 19] on div at bounding box center [94, 25] width 25 height 25
click at [101, 24] on div at bounding box center [94, 25] width 25 height 25
click at [66, 32] on div at bounding box center [59, 25] width 25 height 25
